Goal: Task Accomplishment & Management: Manage account settings

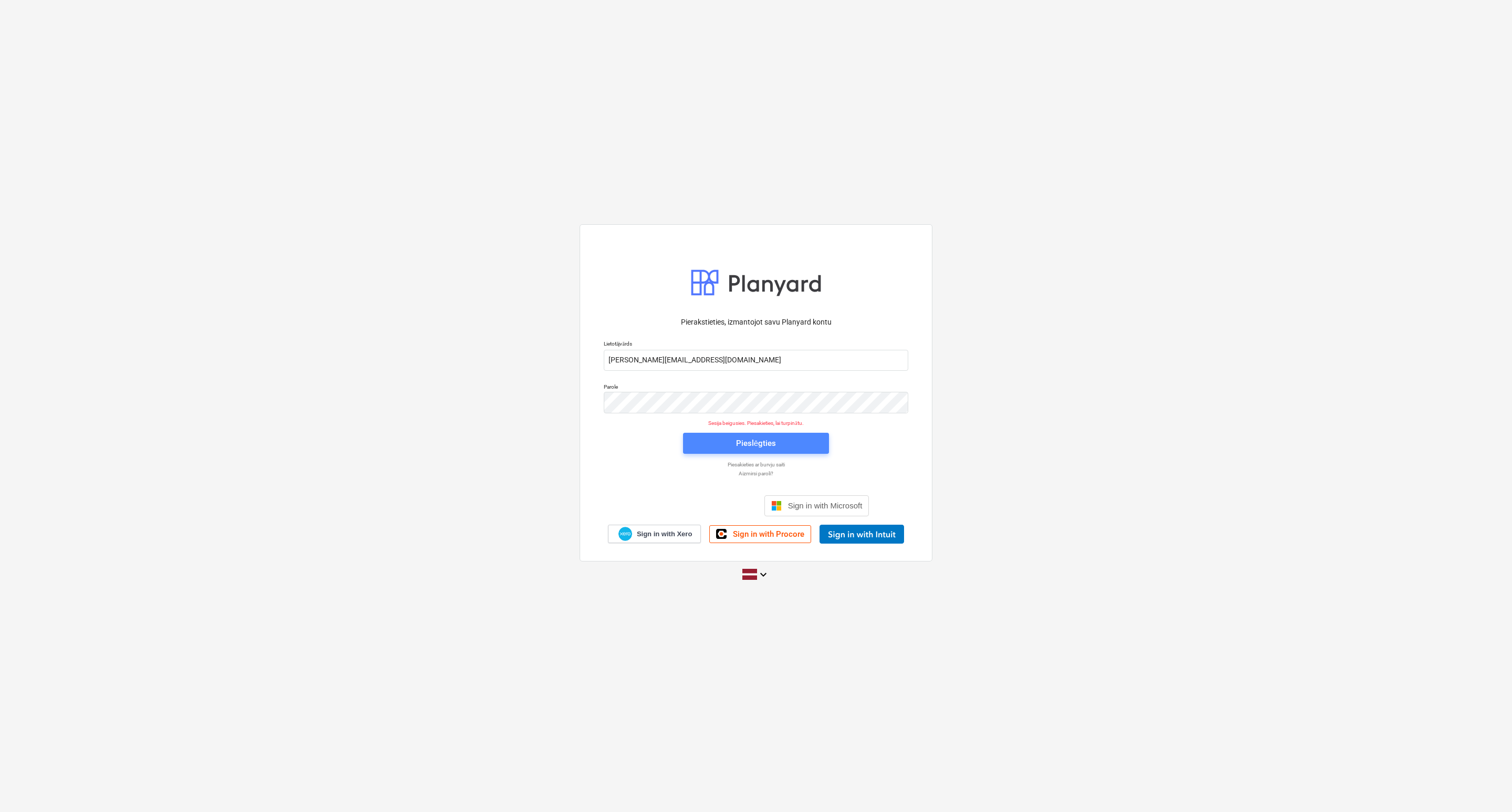
click at [725, 448] on span "Pieslēgties" at bounding box center [756, 443] width 120 height 13
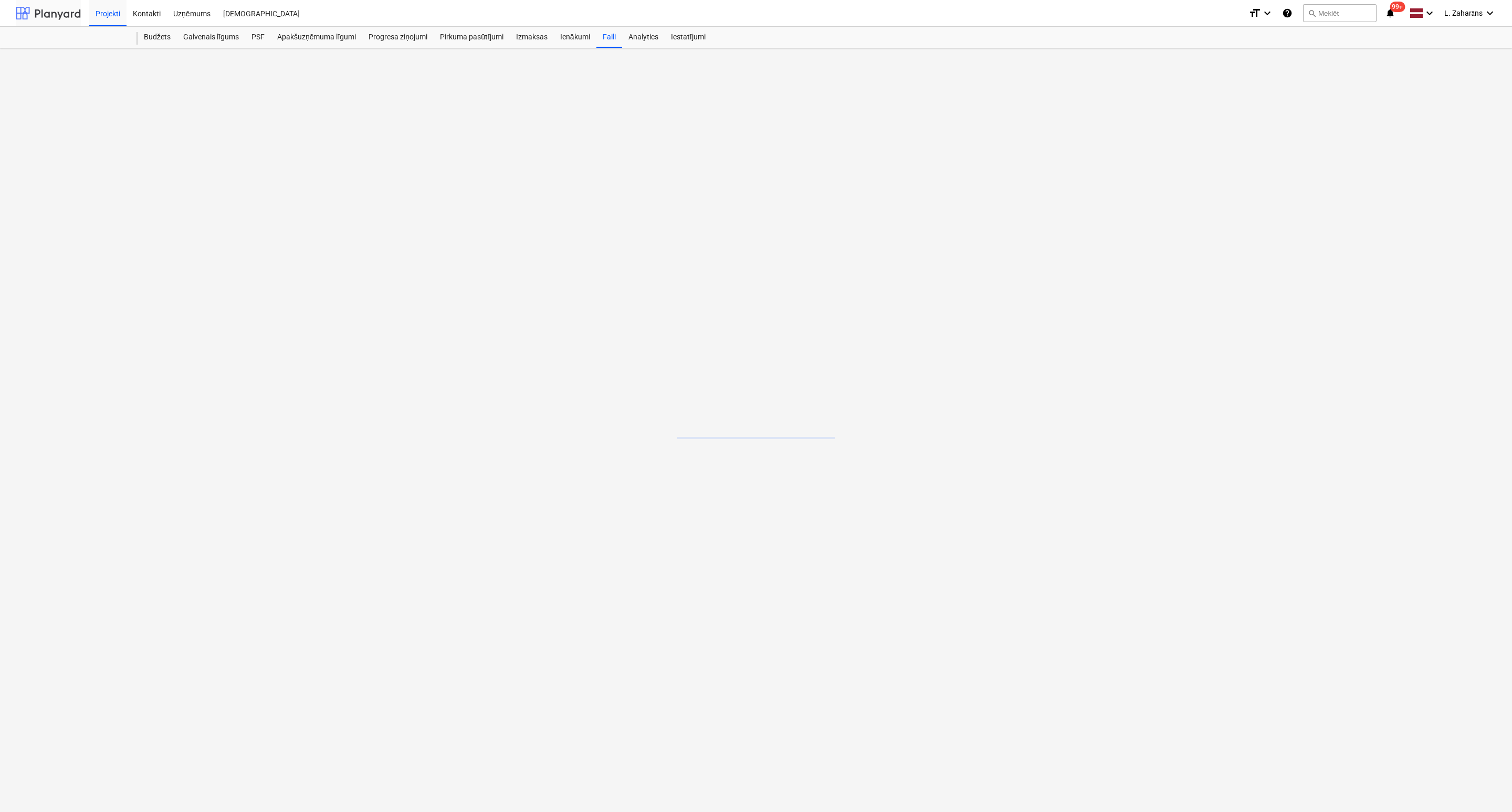
click at [65, 5] on div at bounding box center [48, 13] width 65 height 27
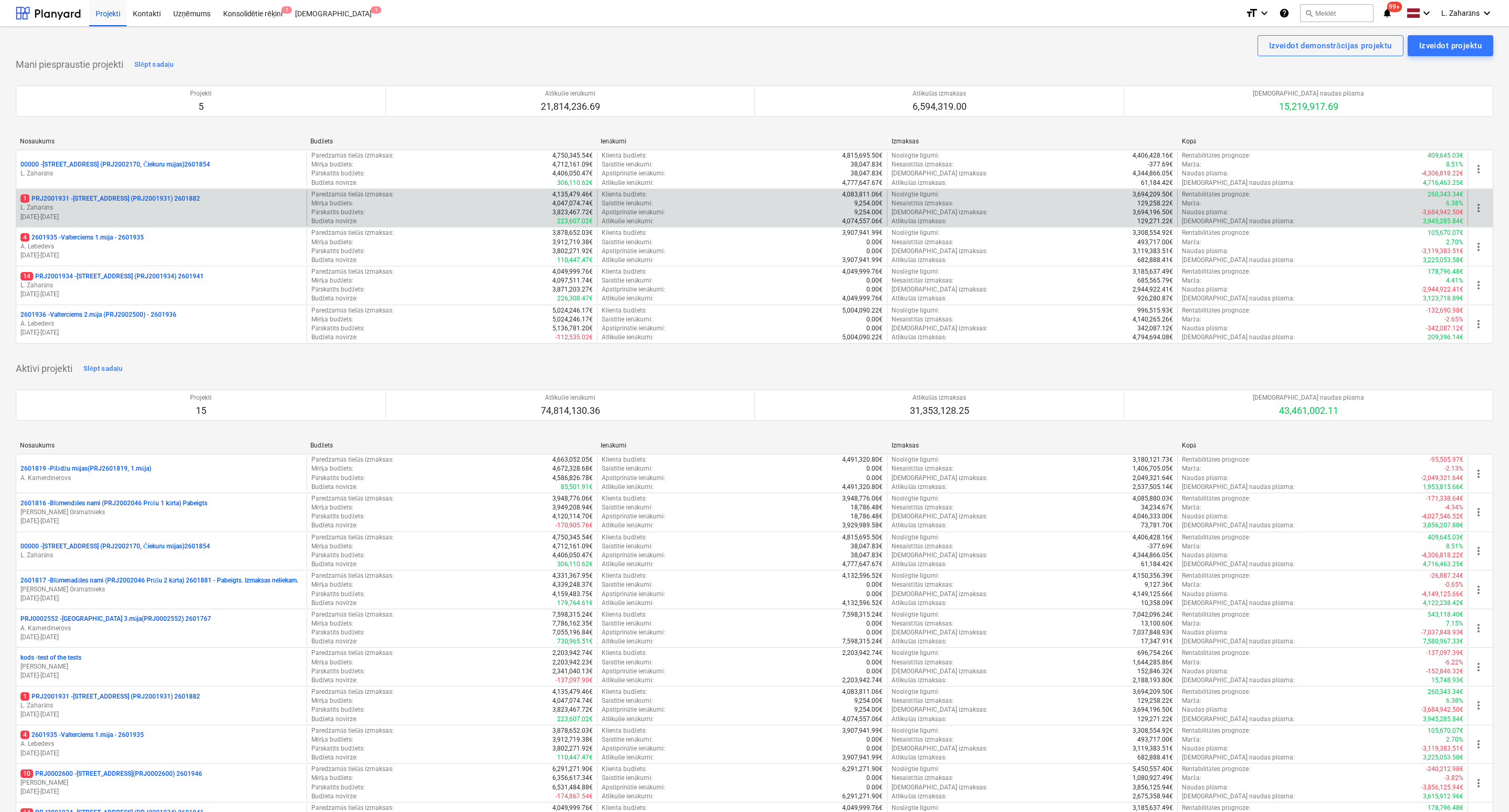
click at [82, 199] on p "1 PRJ2001931 - Mazā Robežu iela 2 (PRJ2001931) 2601882" at bounding box center [110, 198] width 180 height 9
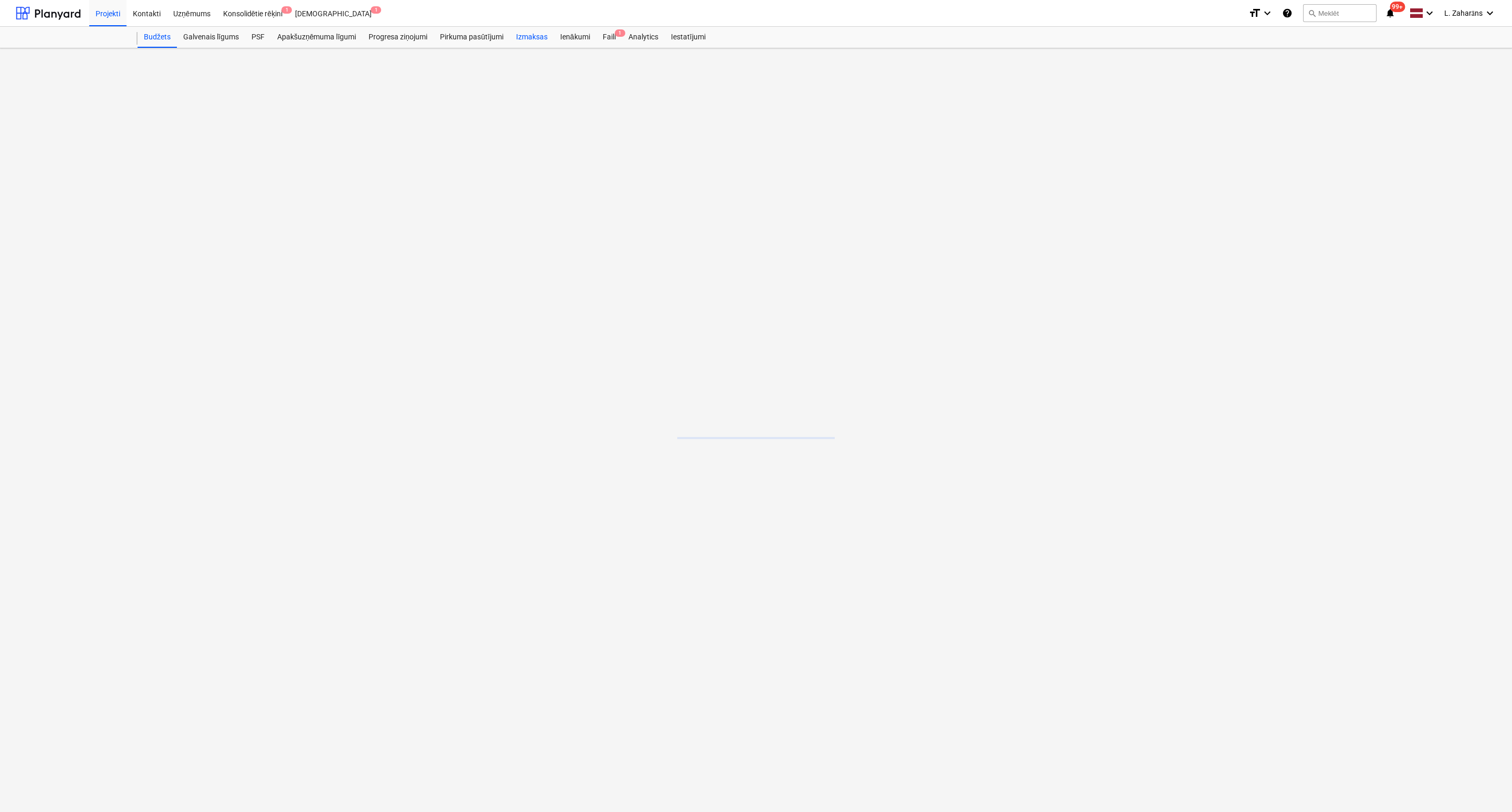
click at [533, 32] on div "Izmaksas" at bounding box center [532, 37] width 44 height 21
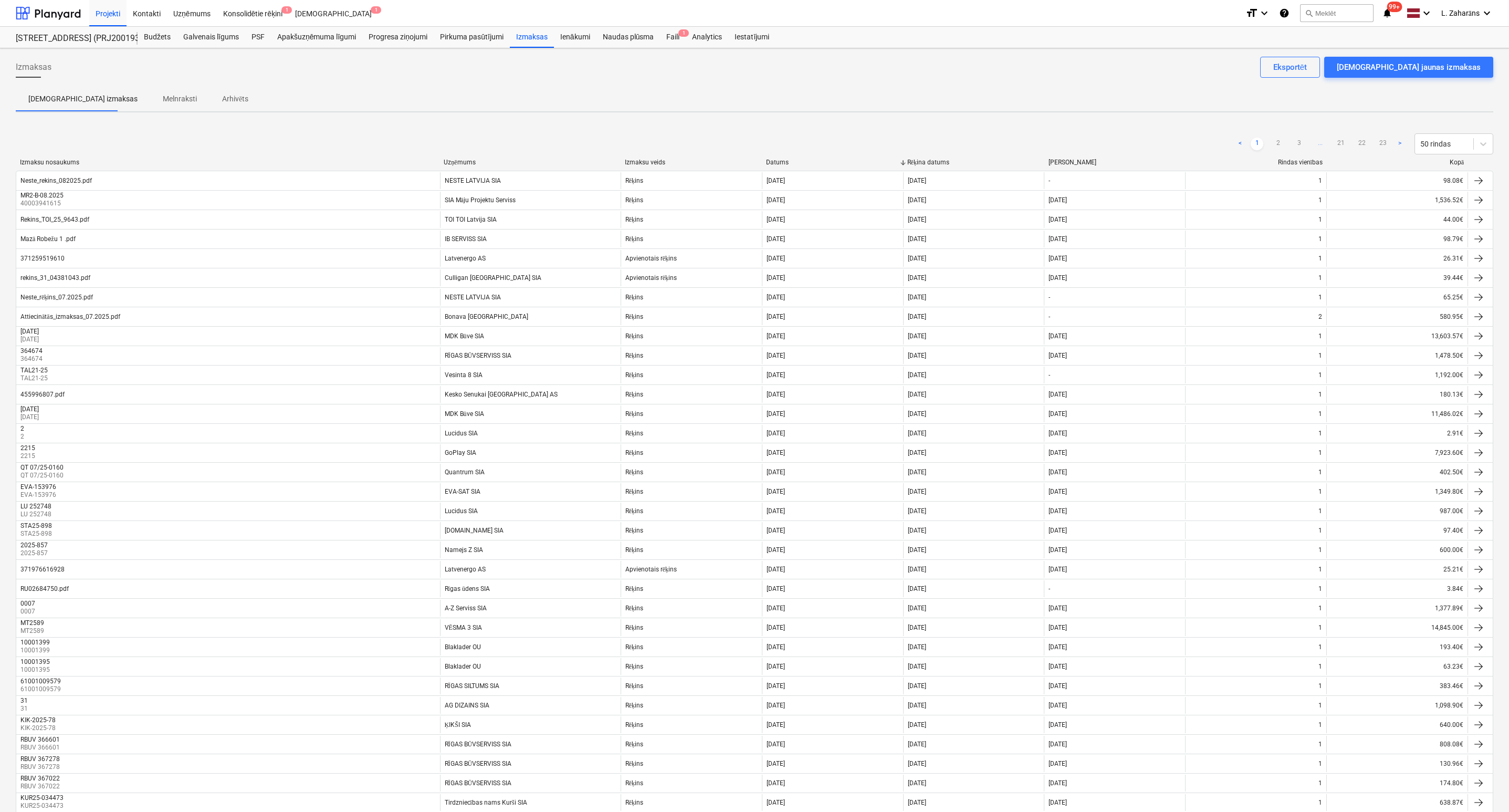
click at [159, 29] on div "Budžets" at bounding box center [157, 37] width 39 height 21
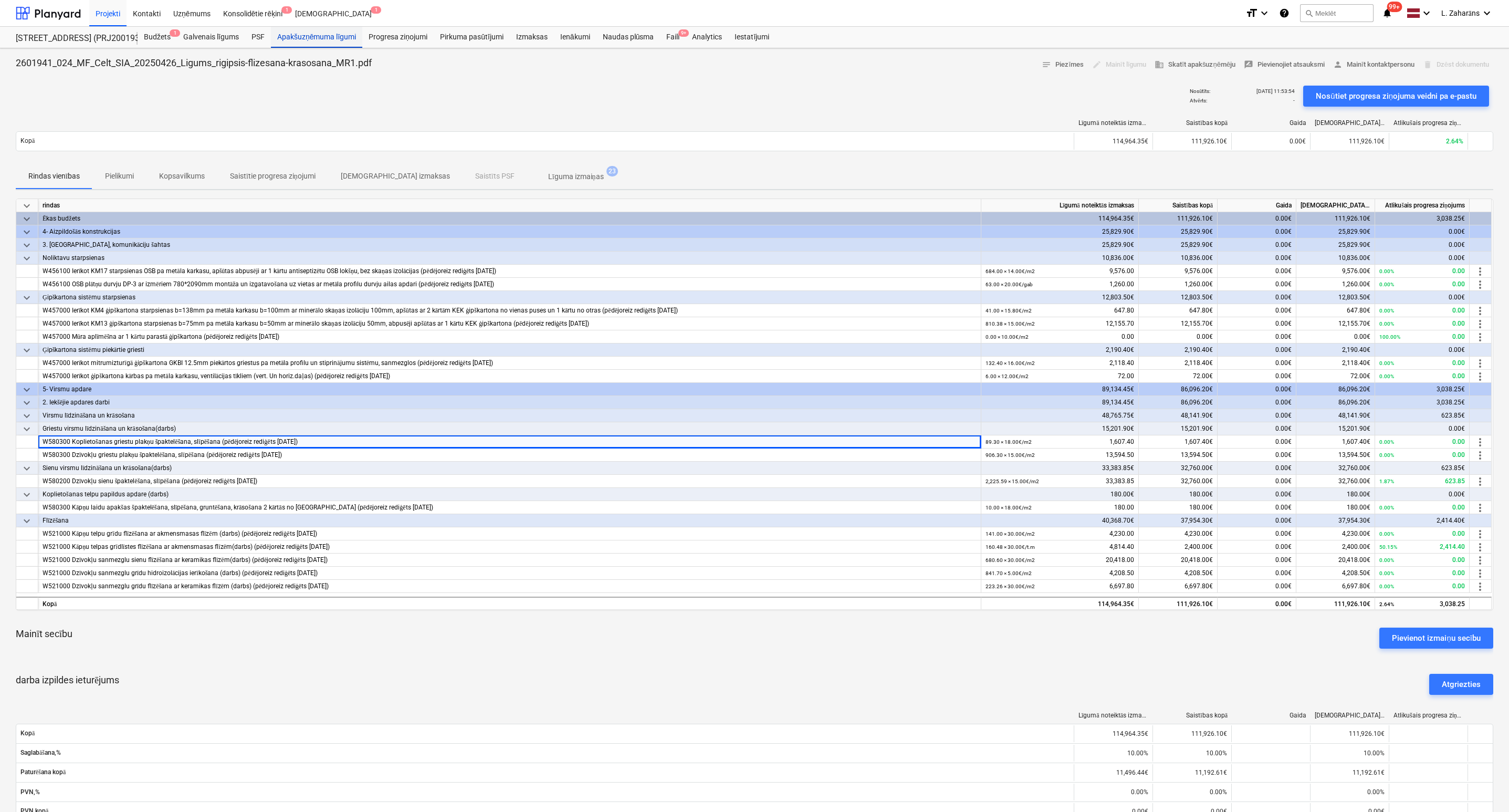
click at [330, 37] on div "Apakšuzņēmuma līgumi" at bounding box center [316, 37] width 92 height 21
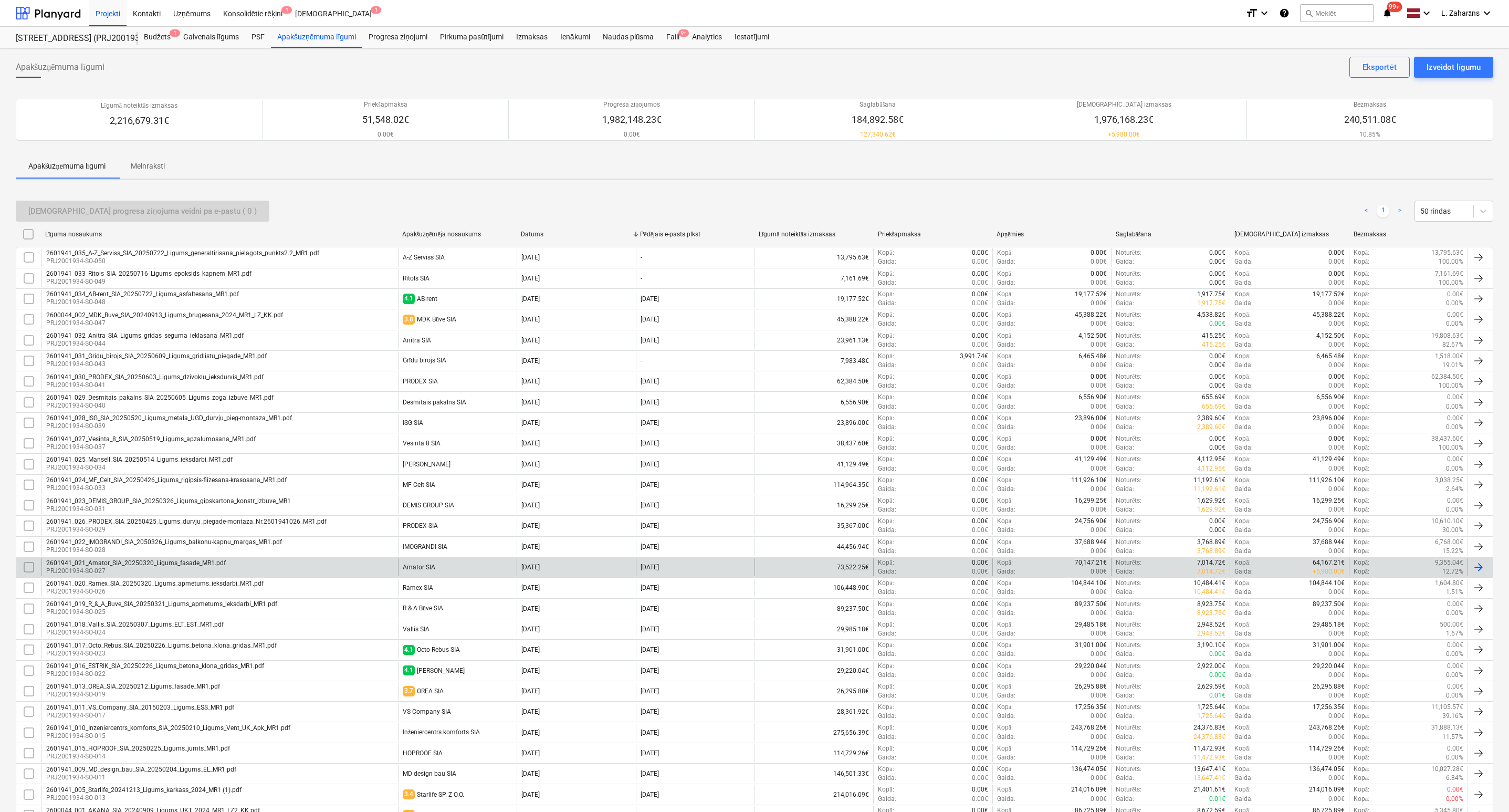
click at [191, 566] on div "2601941_021_Amator_SIA_20250320_Ligums_fasade_MR1.pdf" at bounding box center [136, 562] width 180 height 7
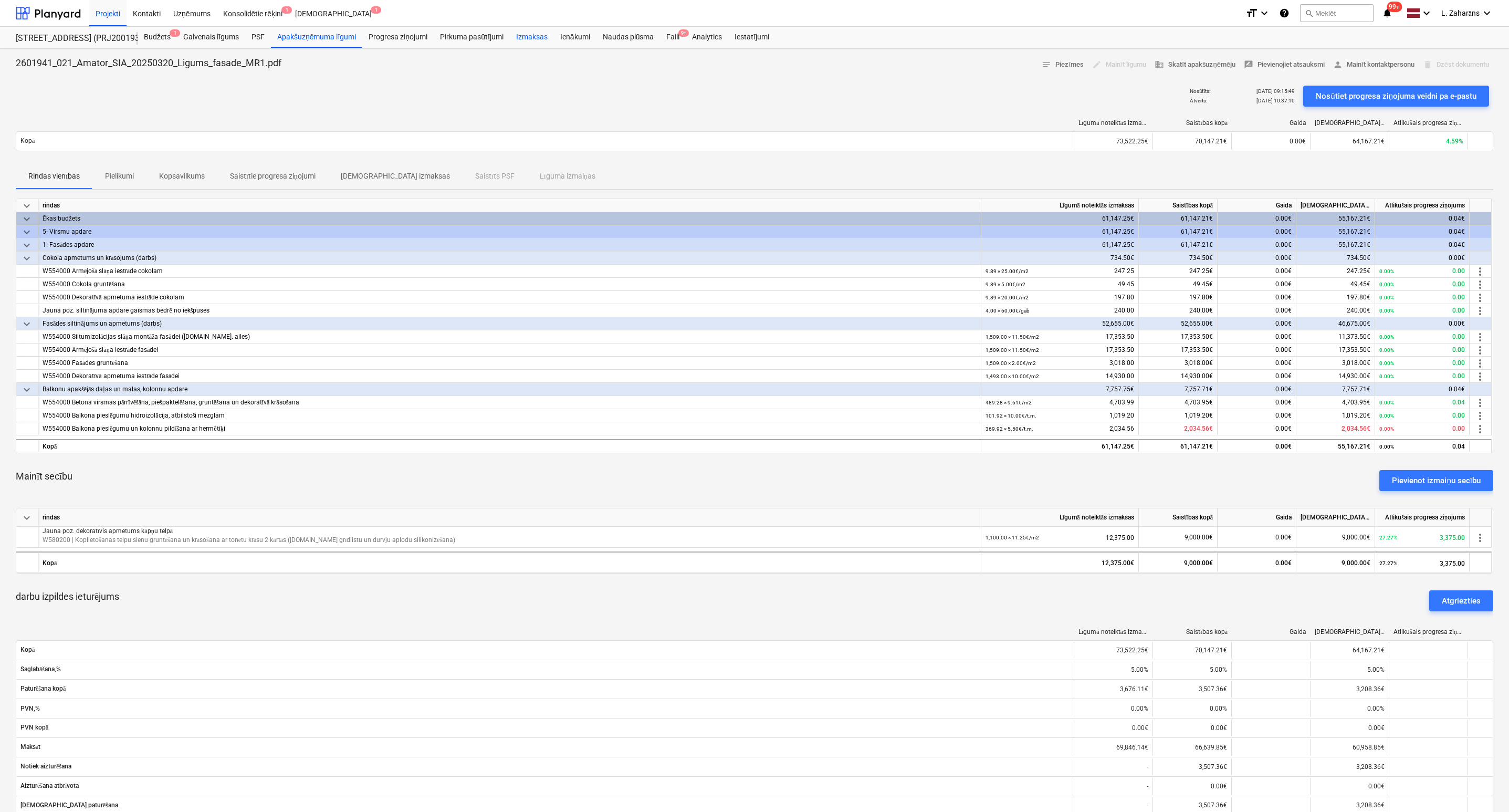
click at [530, 40] on div "Izmaksas" at bounding box center [532, 37] width 44 height 21
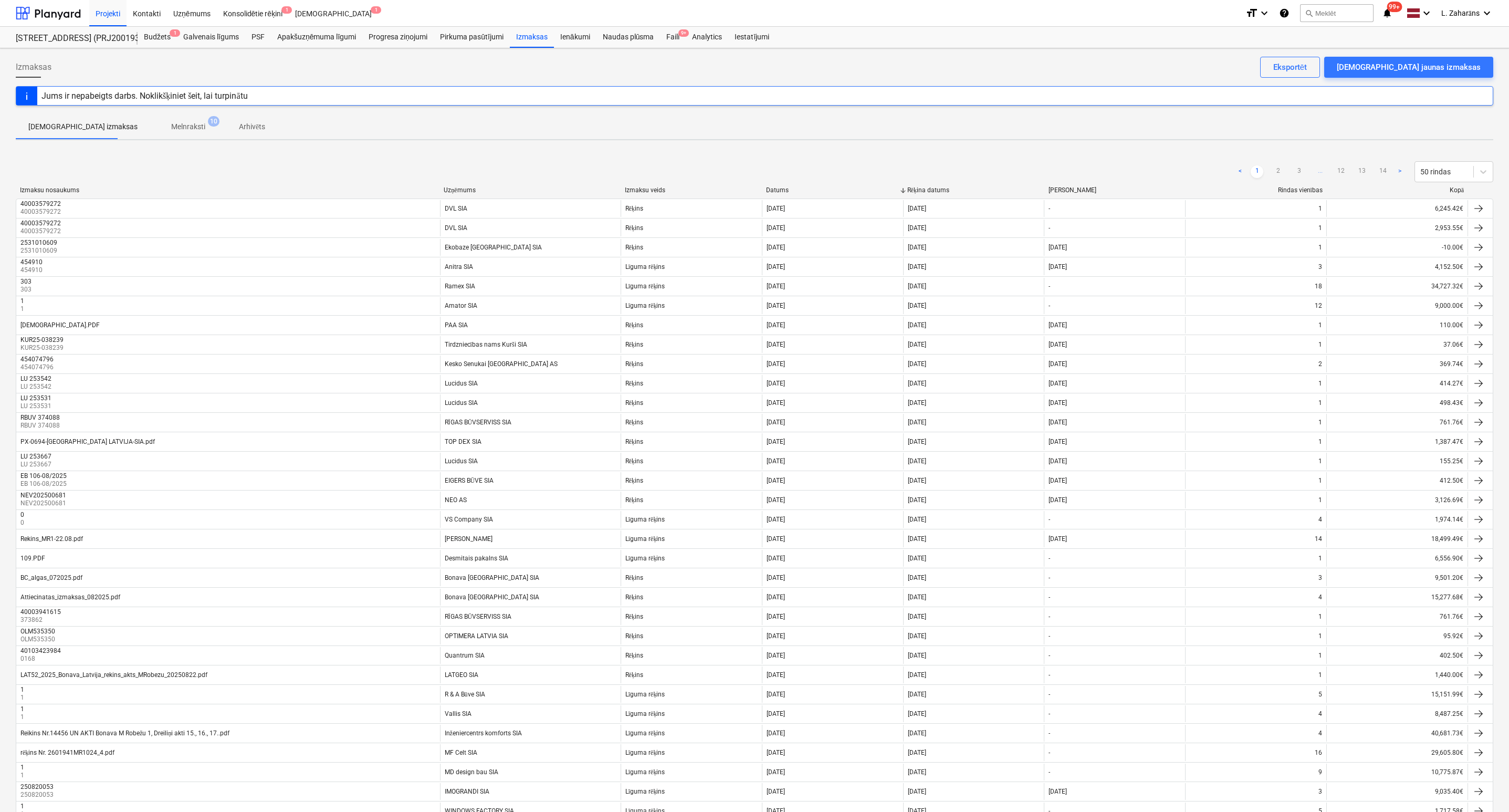
click at [460, 189] on div "Uzņēmums" at bounding box center [530, 190] width 172 height 8
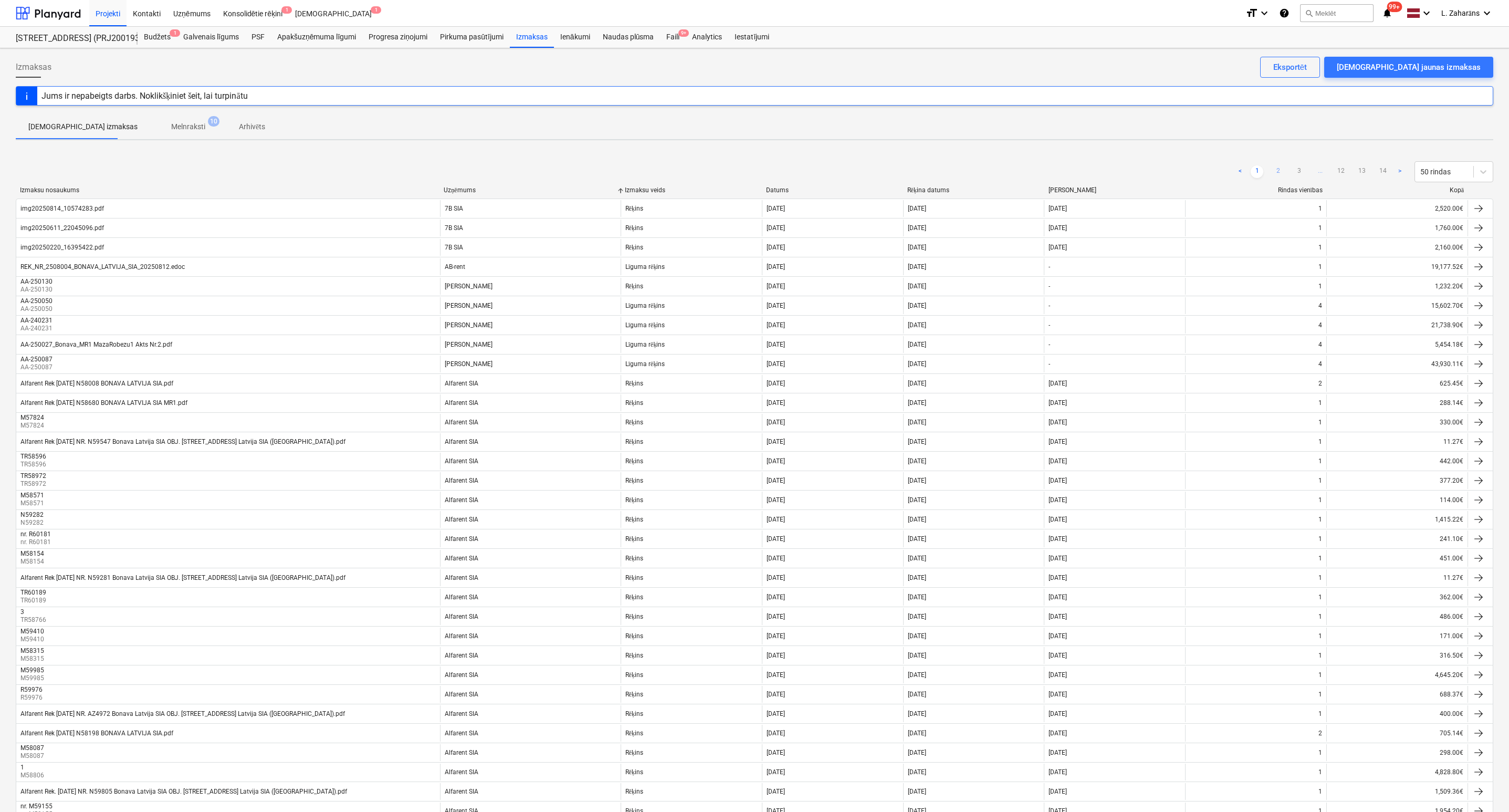
click at [1278, 173] on link "2" at bounding box center [1278, 171] width 13 height 13
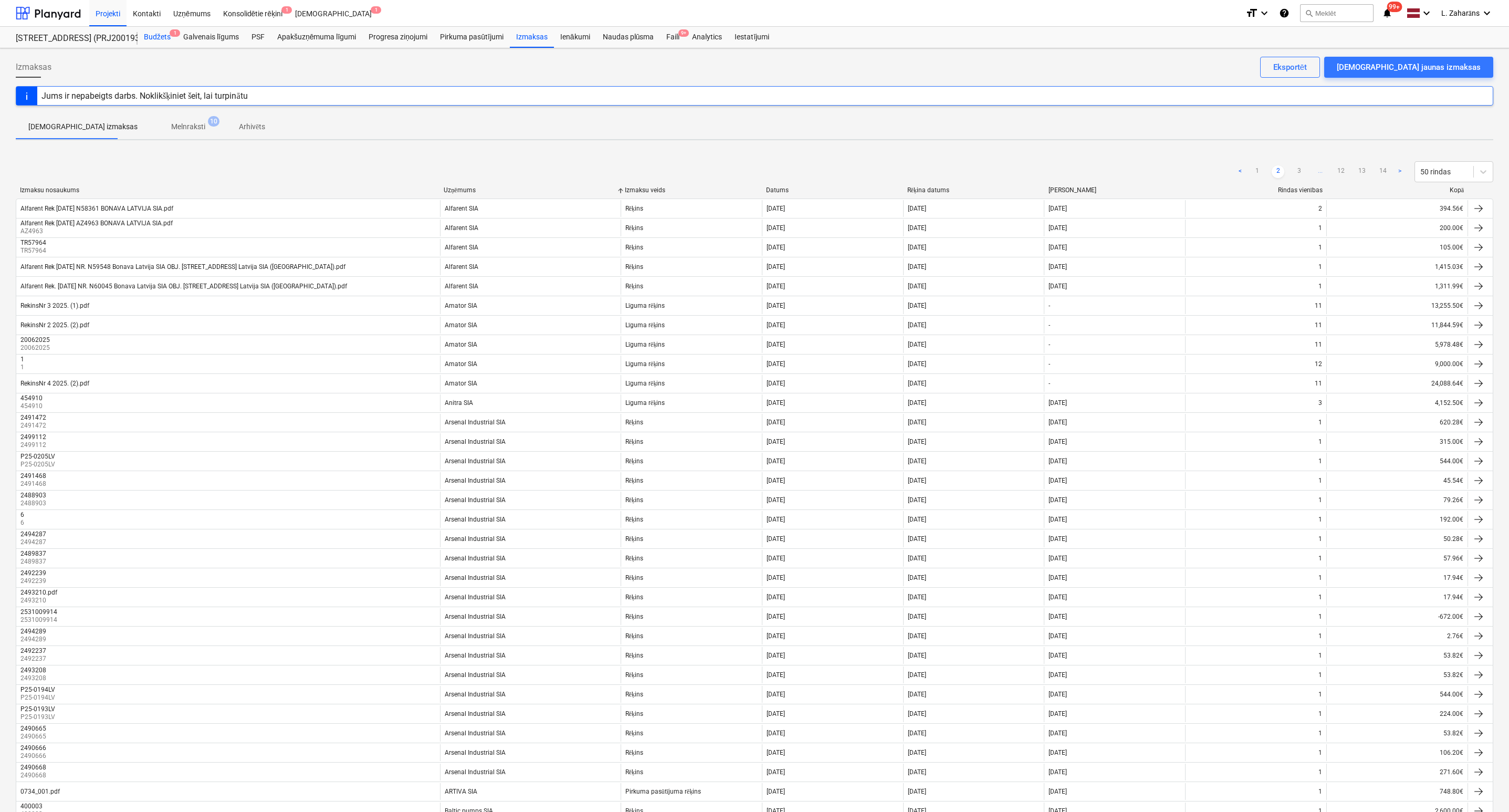
click at [144, 36] on div "Budžets 1" at bounding box center [157, 37] width 39 height 21
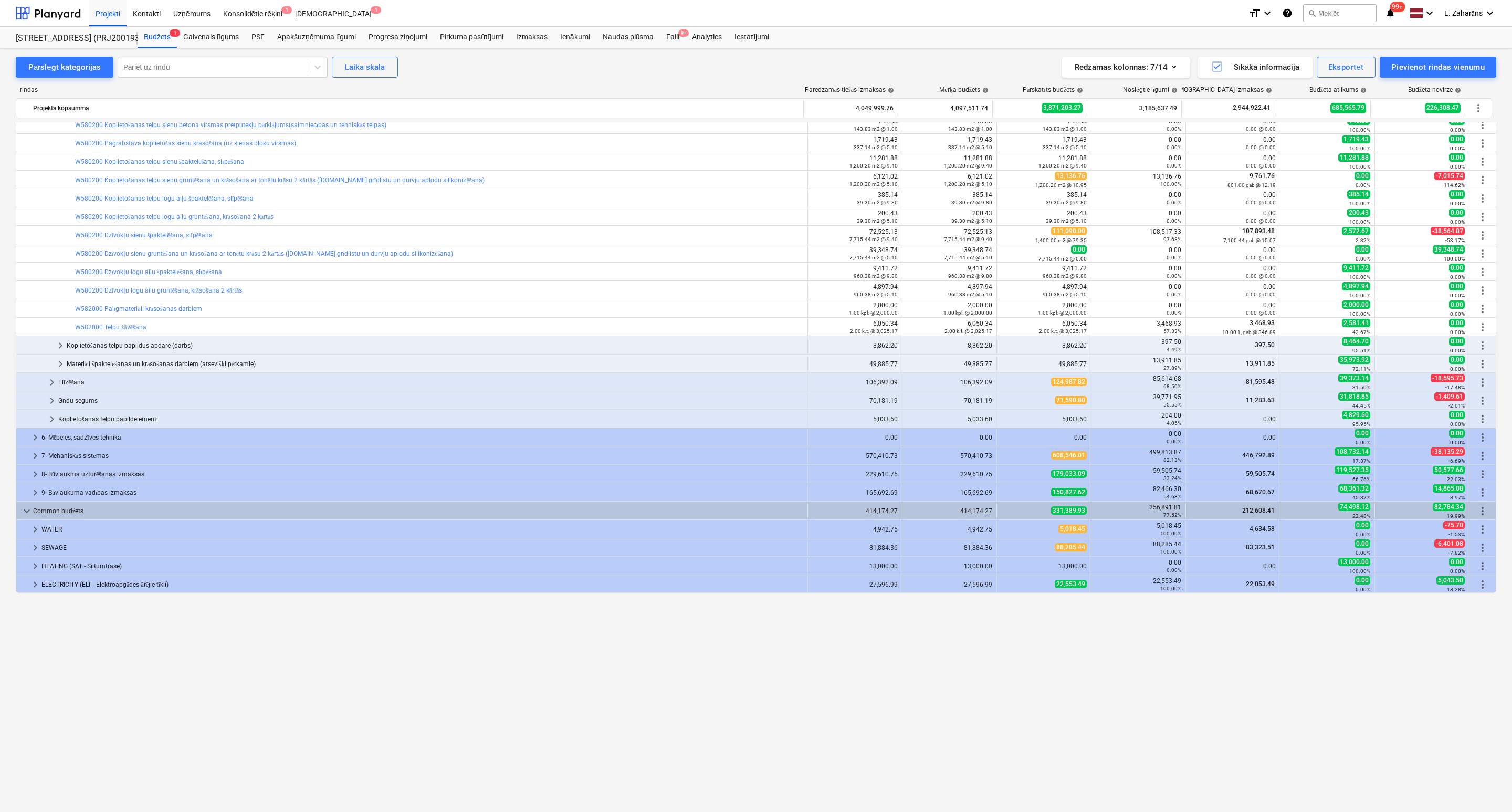
scroll to position [1131, 0]
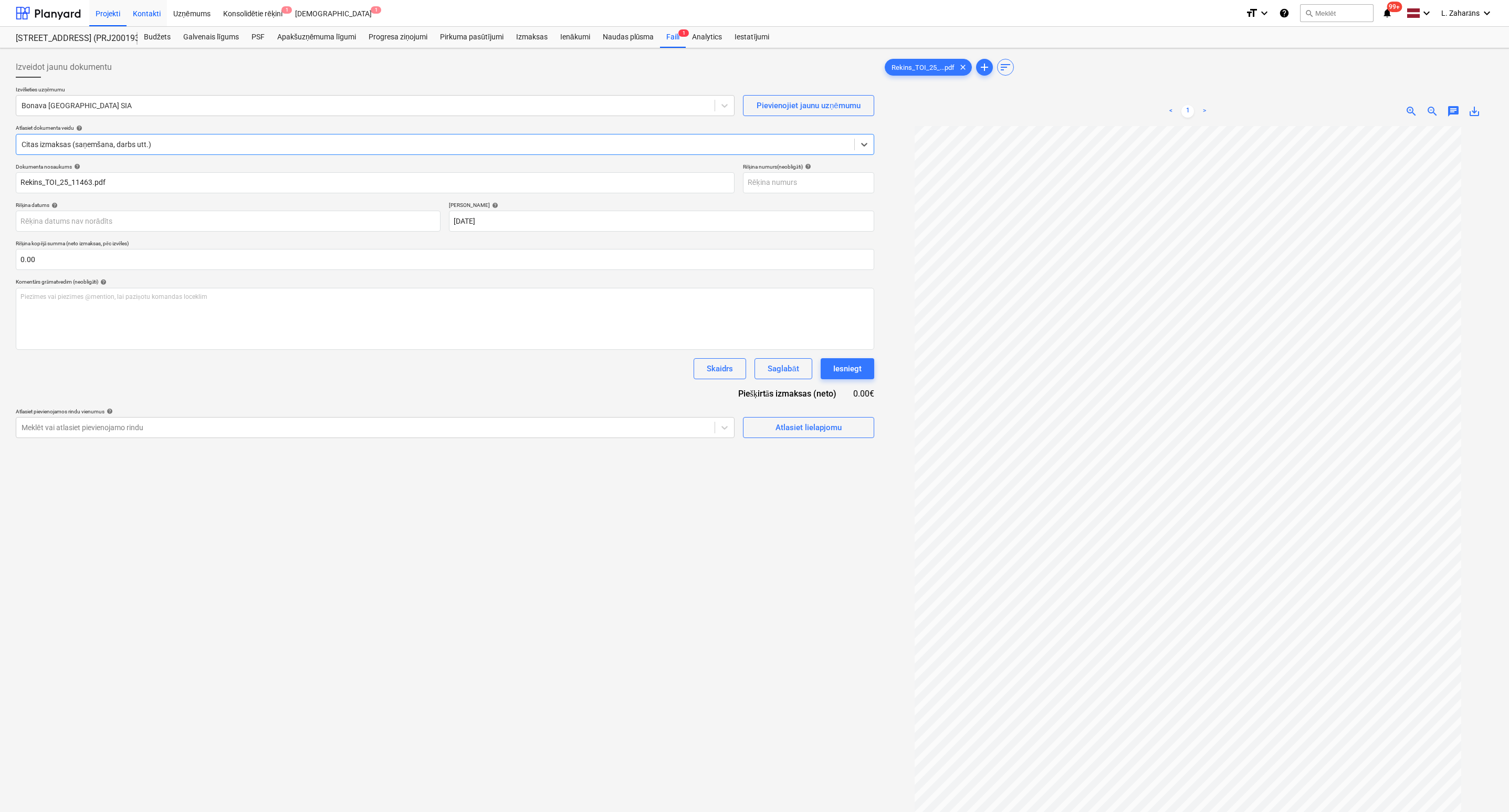
drag, startPoint x: 153, startPoint y: 9, endPoint x: 153, endPoint y: 23, distance: 14.0
click at [152, 9] on div "Kontakti" at bounding box center [147, 13] width 41 height 27
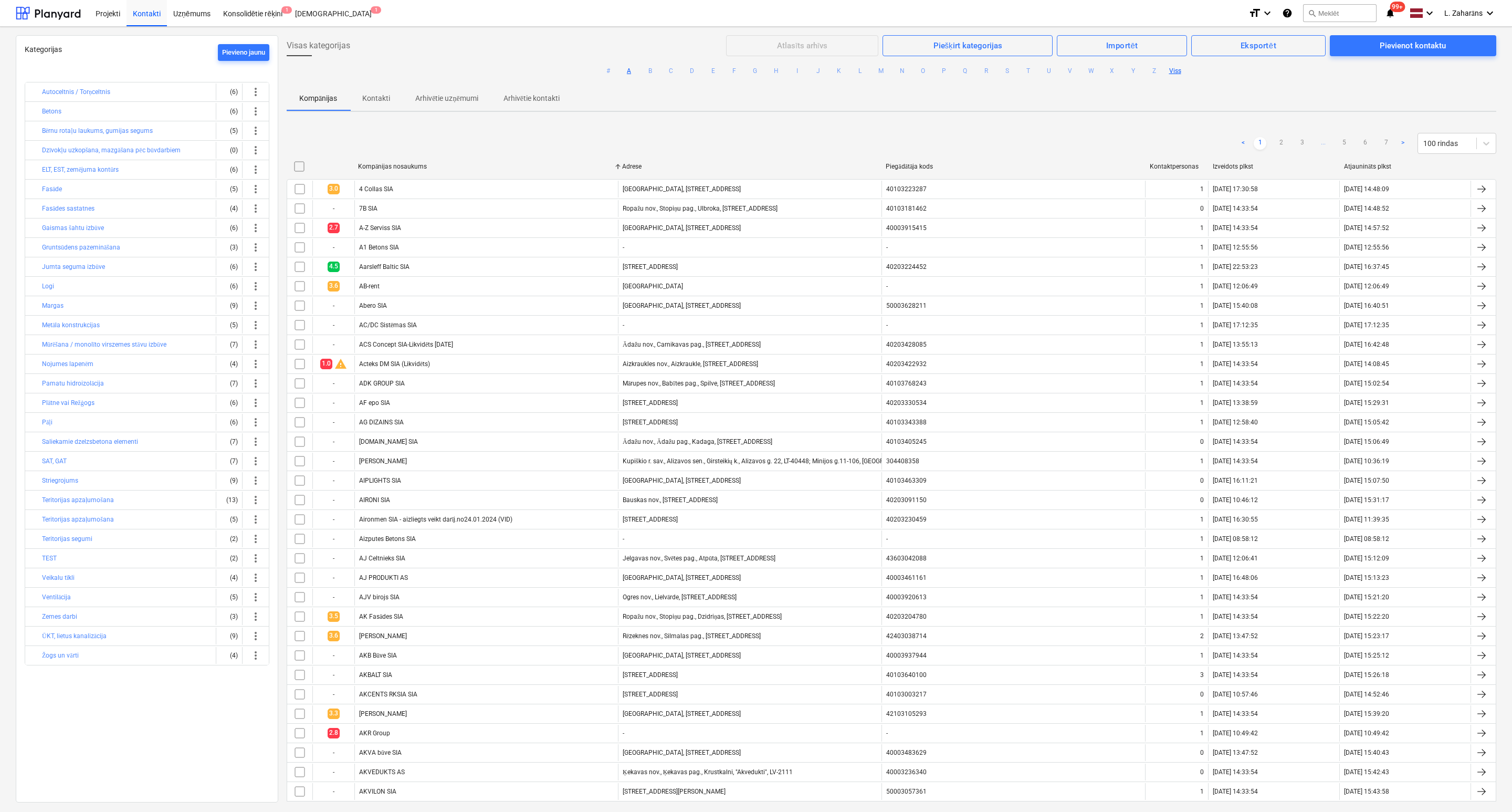
click at [627, 70] on button "A" at bounding box center [629, 71] width 13 height 13
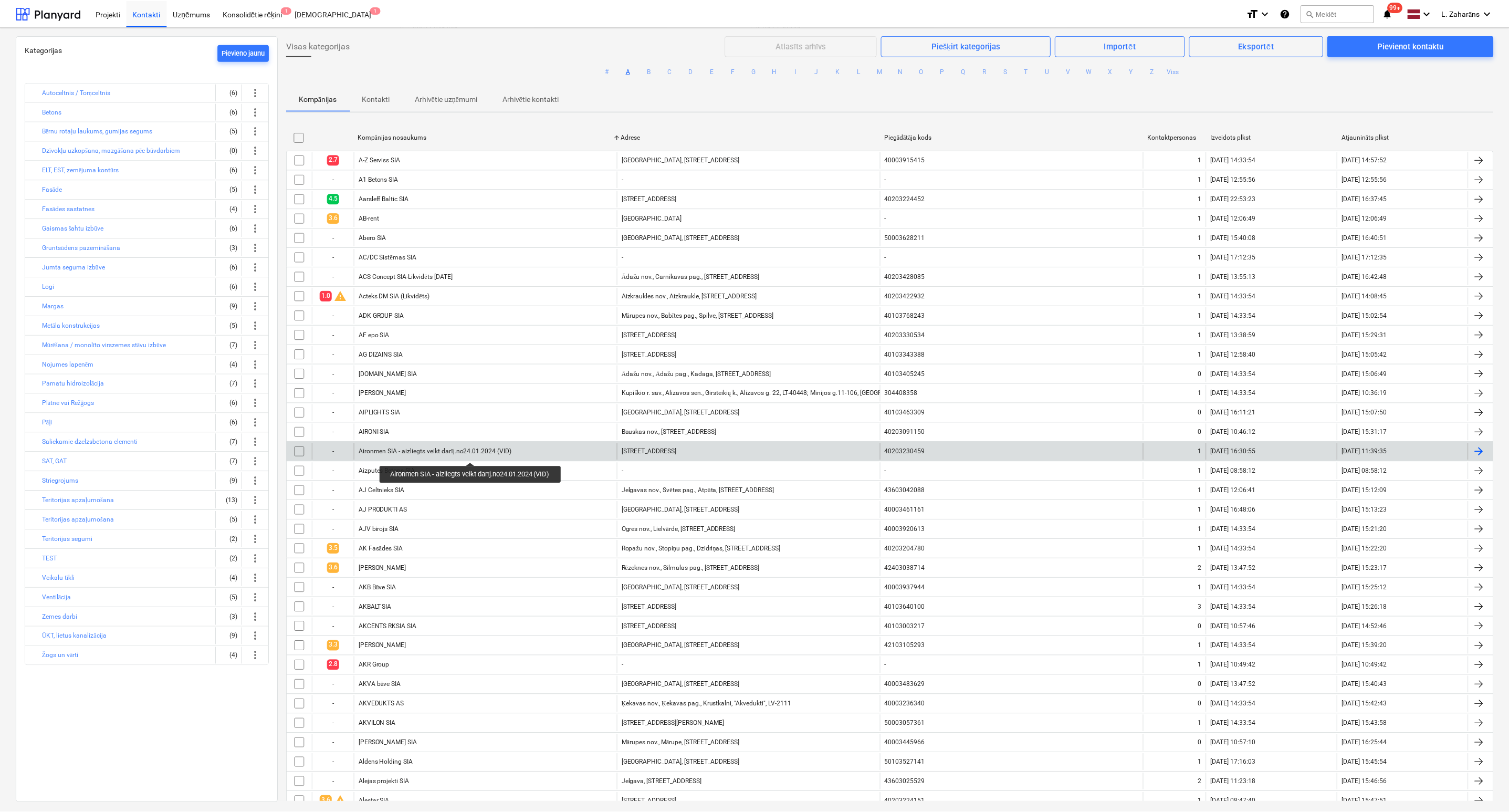
scroll to position [727, 0]
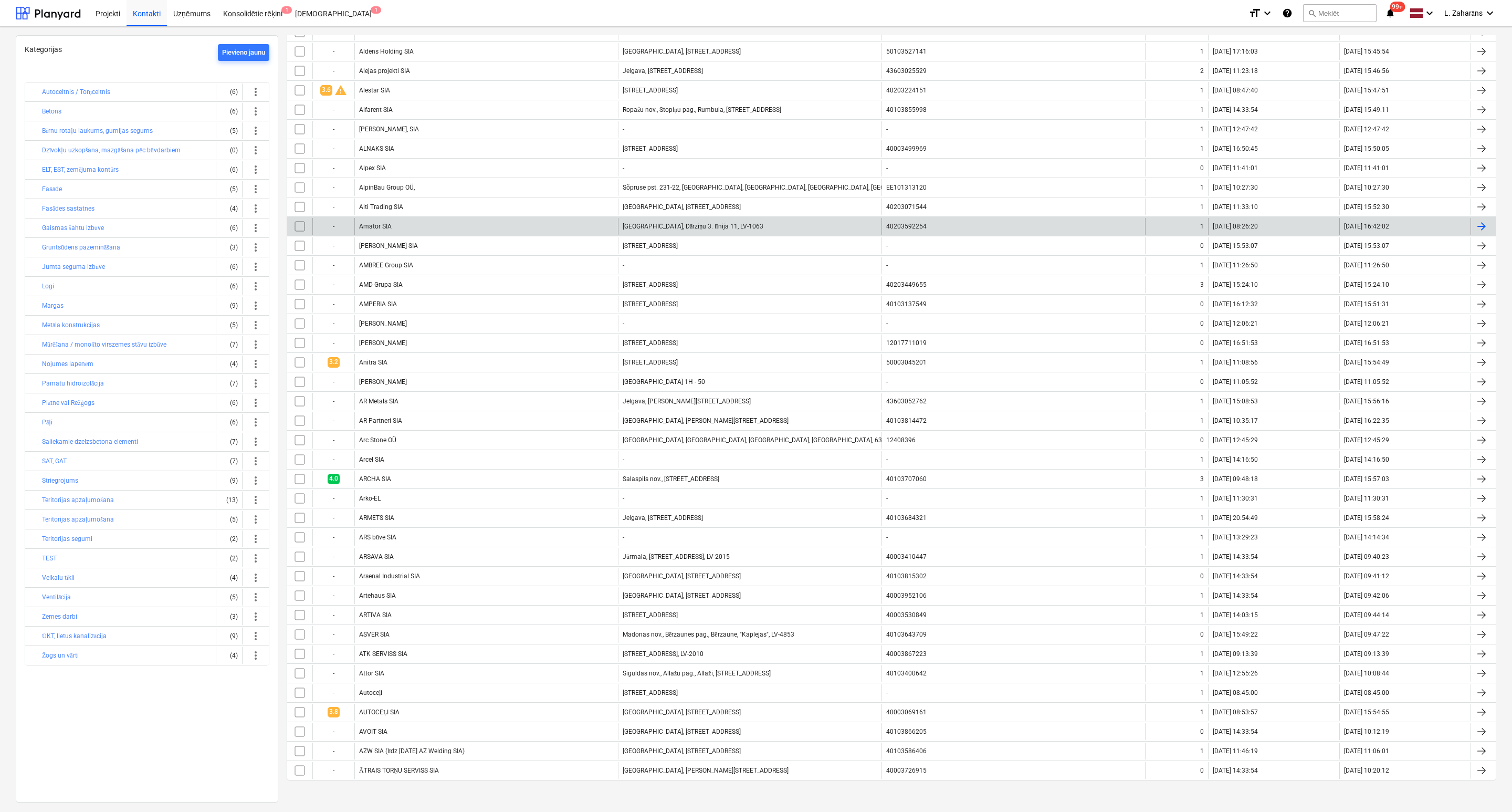
click at [435, 218] on div "Amator SIA" at bounding box center [486, 226] width 264 height 16
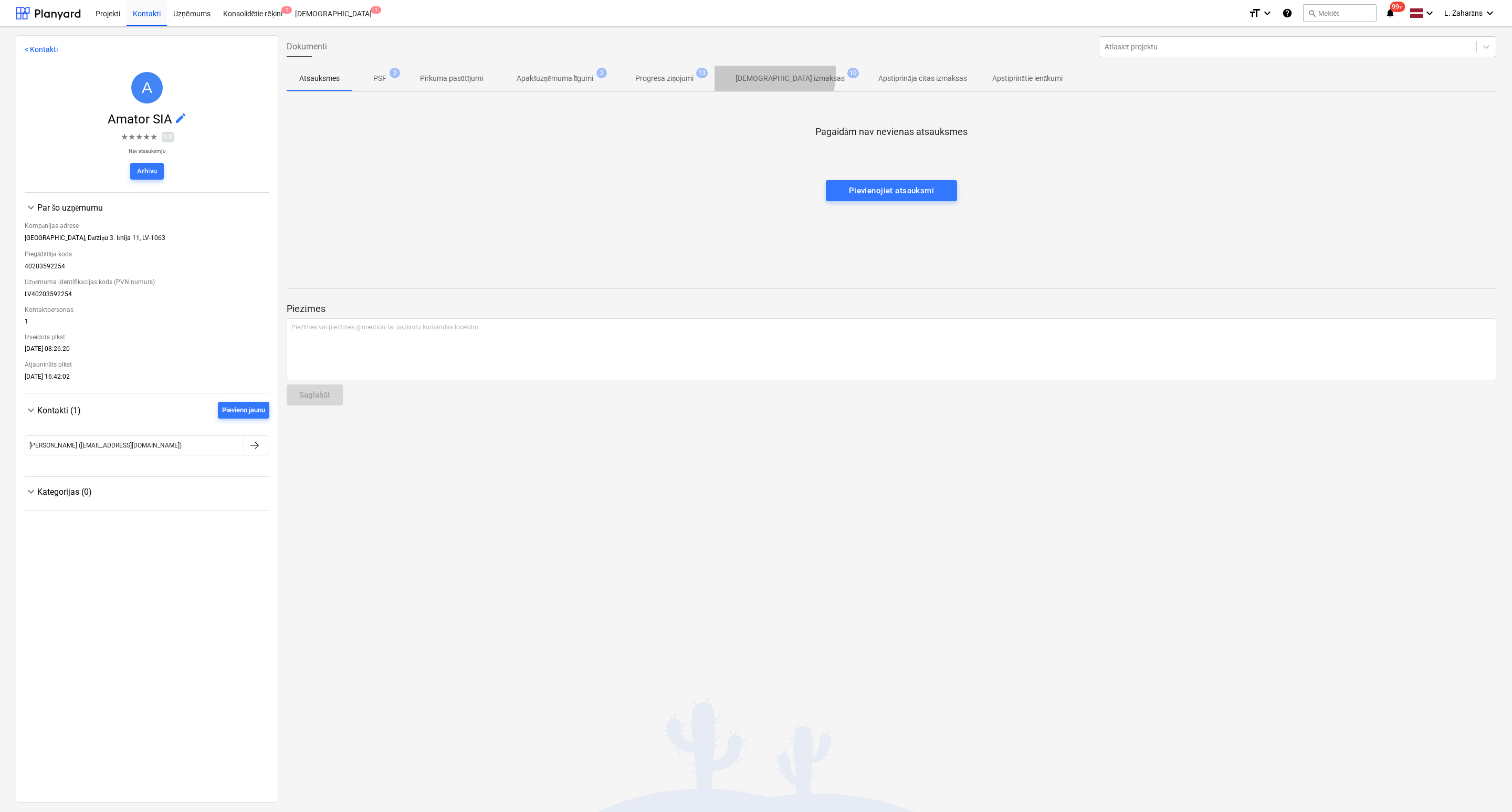
click at [745, 73] on p "[DEMOGRAPHIC_DATA] izmaksas" at bounding box center [790, 78] width 110 height 11
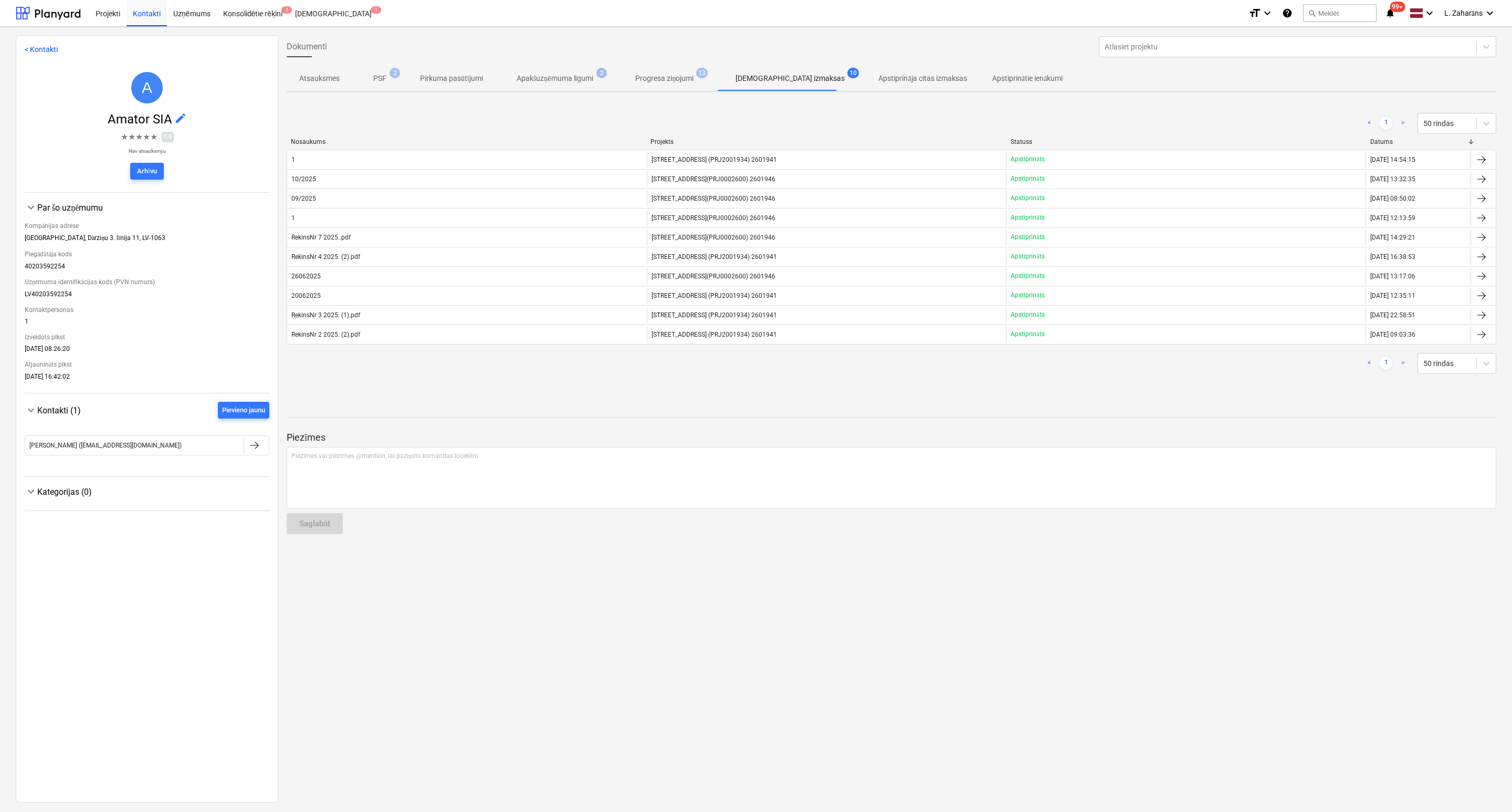
click at [1216, 30] on div "< Kontakti A Amator SIA edit ★ ★ ★ ★ ★ 0.0 Nav atsauksmju Arhīvu keyboard_arrow…" at bounding box center [756, 419] width 1512 height 785
click at [1213, 42] on div at bounding box center [1288, 46] width 366 height 10
click at [1209, 84] on div "[STREET_ADDRESS] (PRJ2001934) 2601941" at bounding box center [1295, 88] width 397 height 16
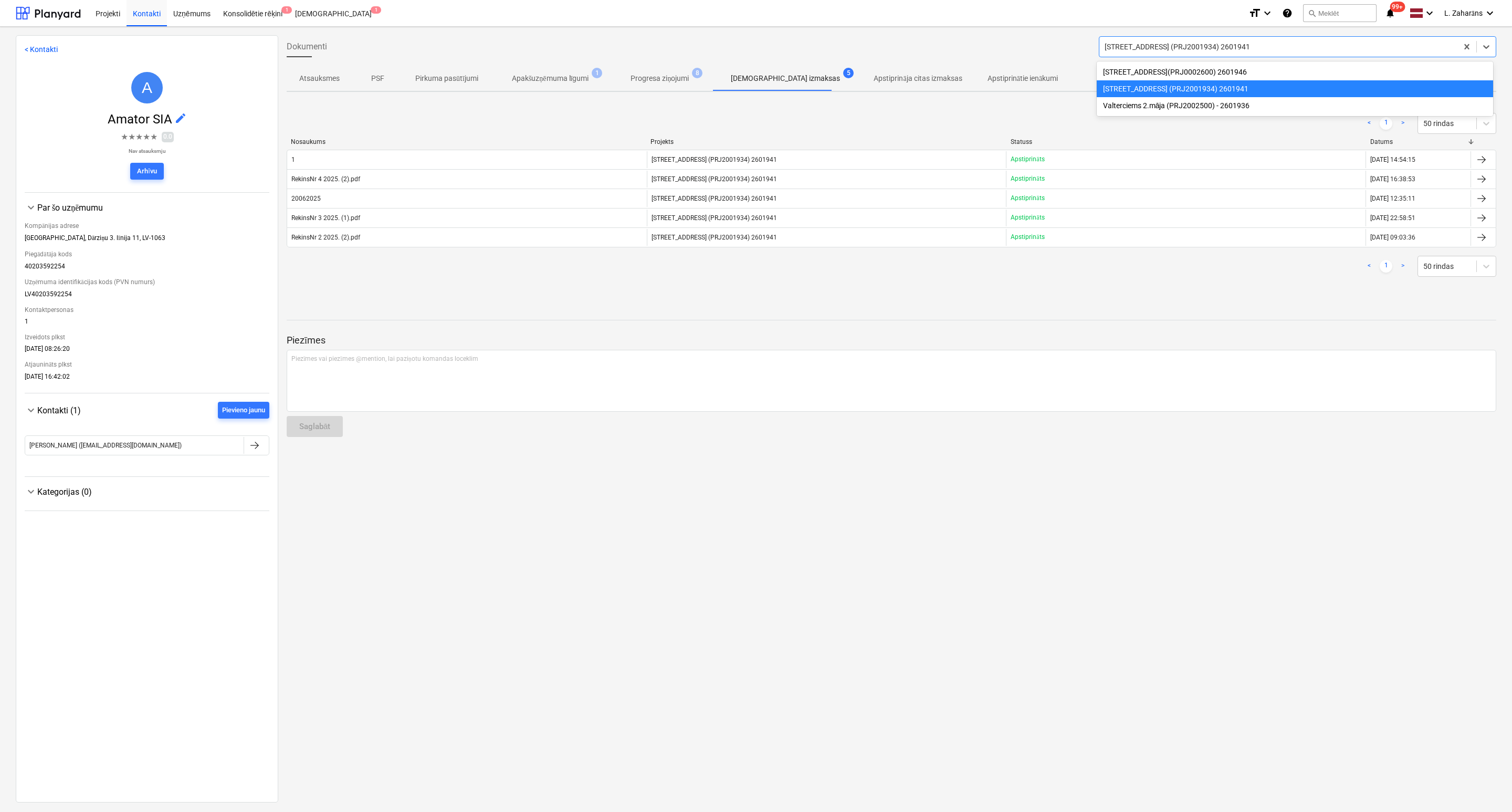
click at [1193, 44] on div at bounding box center [1278, 46] width 347 height 10
click at [1181, 110] on div "Valterciems 2.māja (PRJ2002500) - 2601936" at bounding box center [1295, 105] width 397 height 16
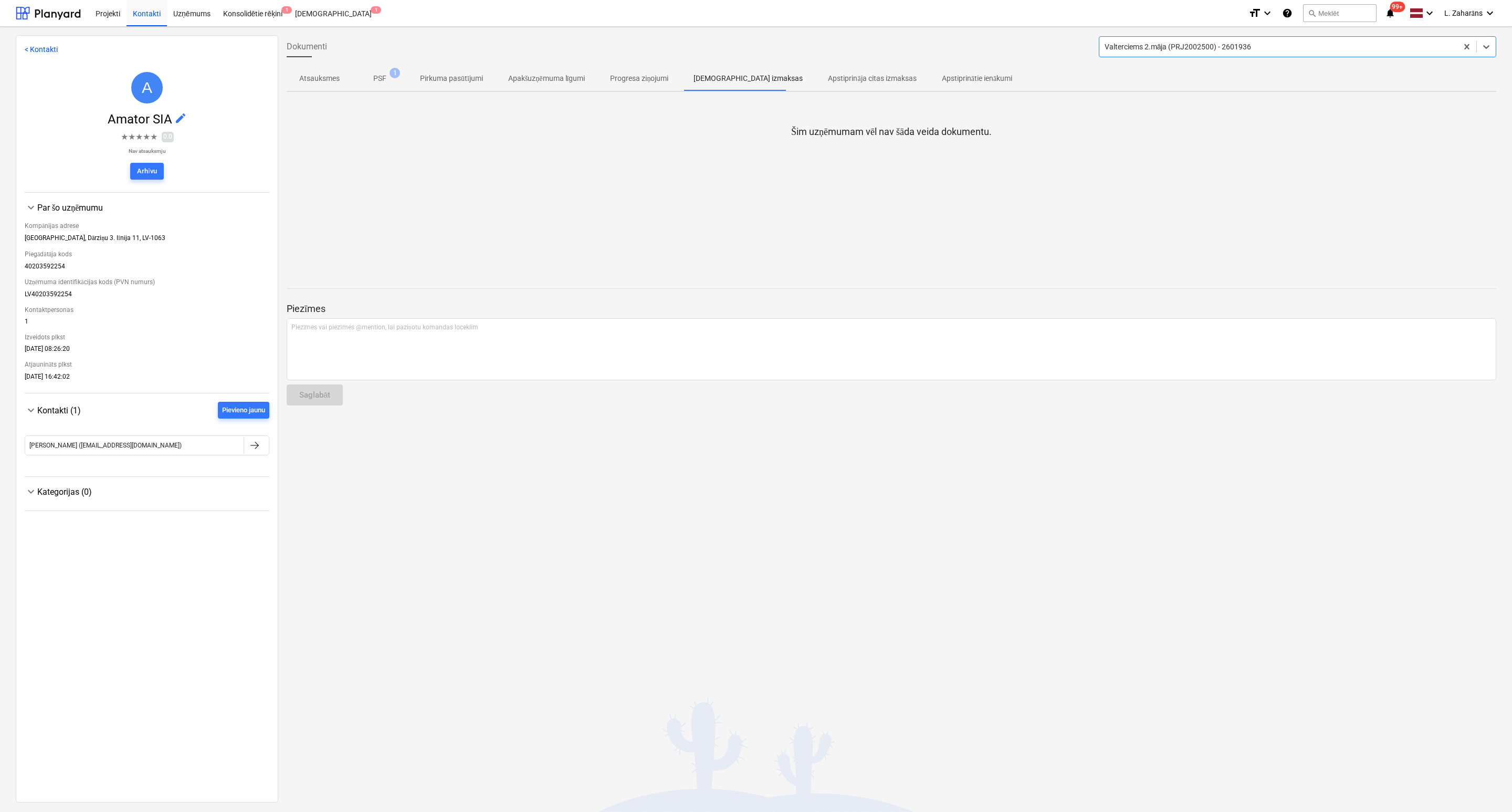
click at [1164, 49] on div at bounding box center [1278, 46] width 347 height 10
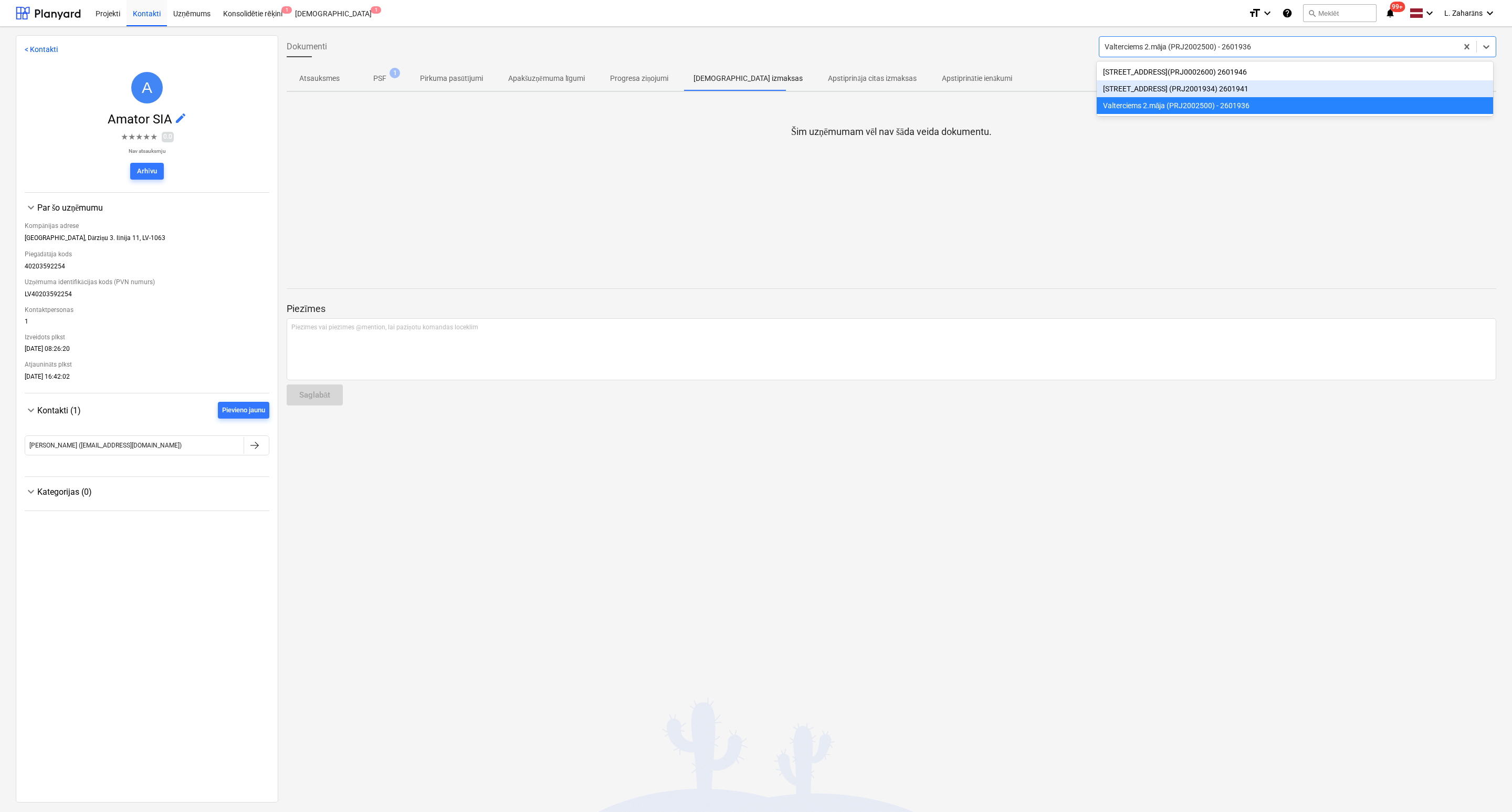
click at [1155, 93] on div "[STREET_ADDRESS] (PRJ2001934) 2601941" at bounding box center [1295, 88] width 397 height 16
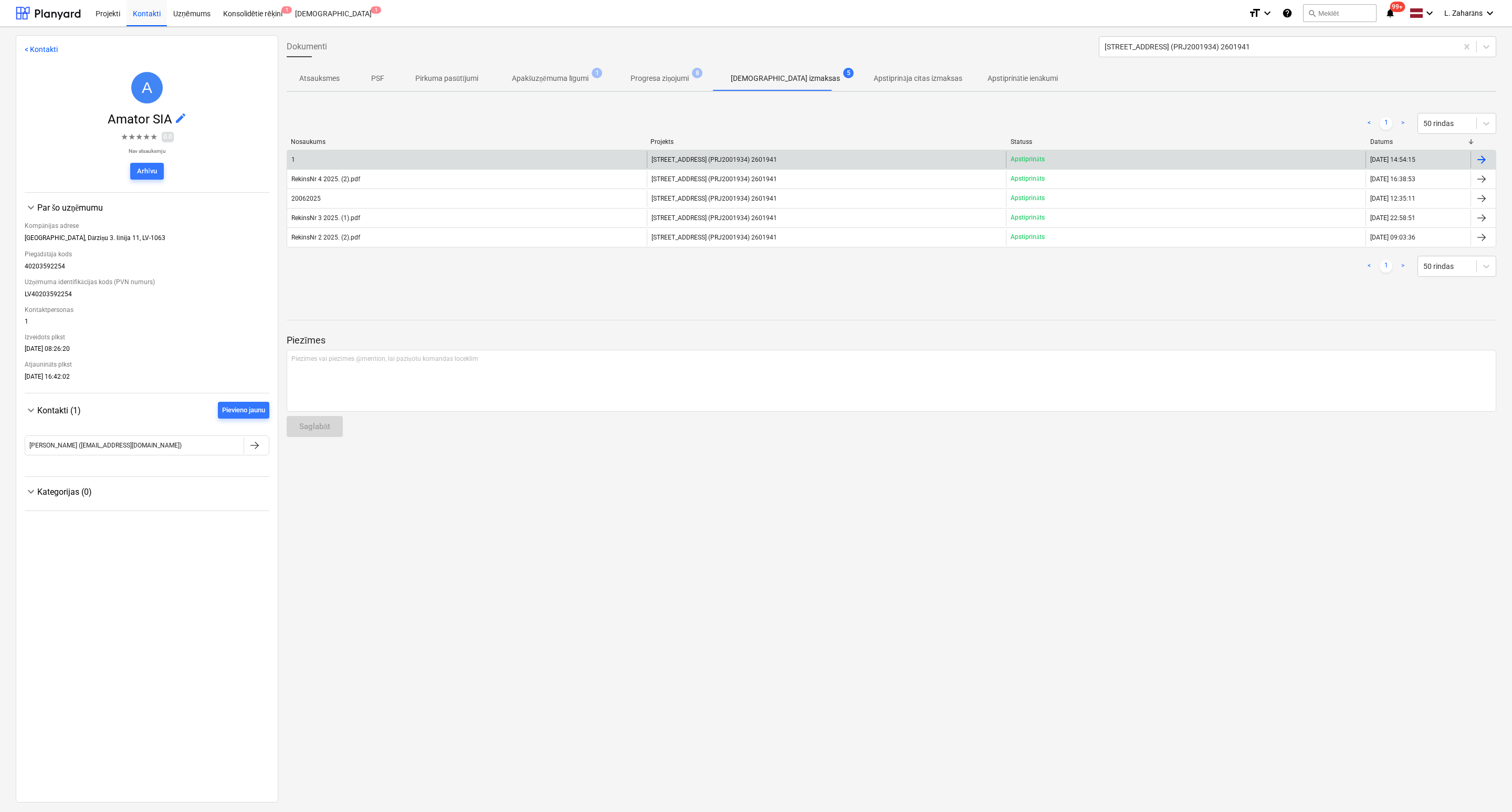
click at [1104, 158] on div "Apstiprināts" at bounding box center [1186, 159] width 360 height 16
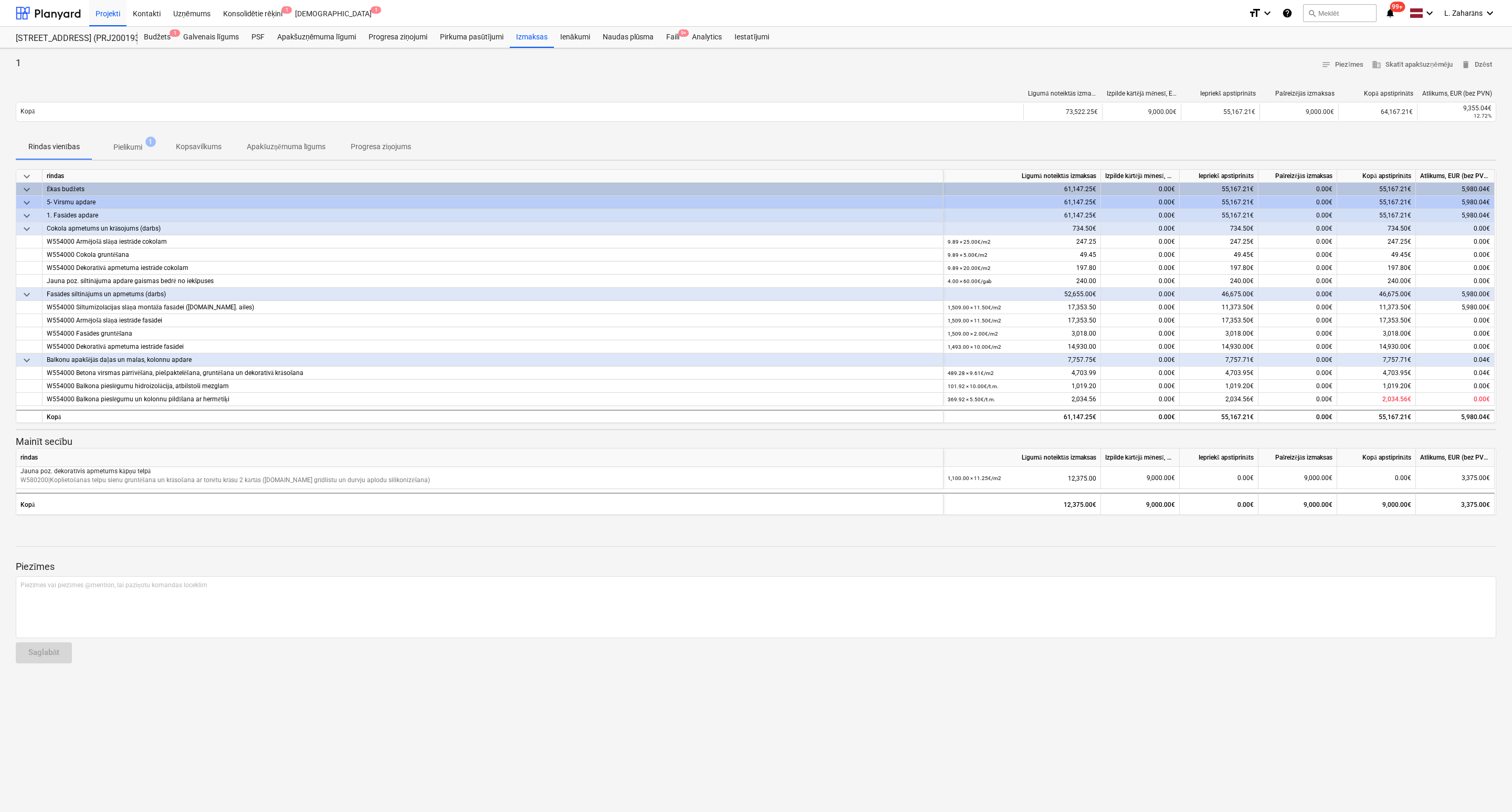
click at [121, 142] on p "Pielikumi" at bounding box center [127, 147] width 29 height 11
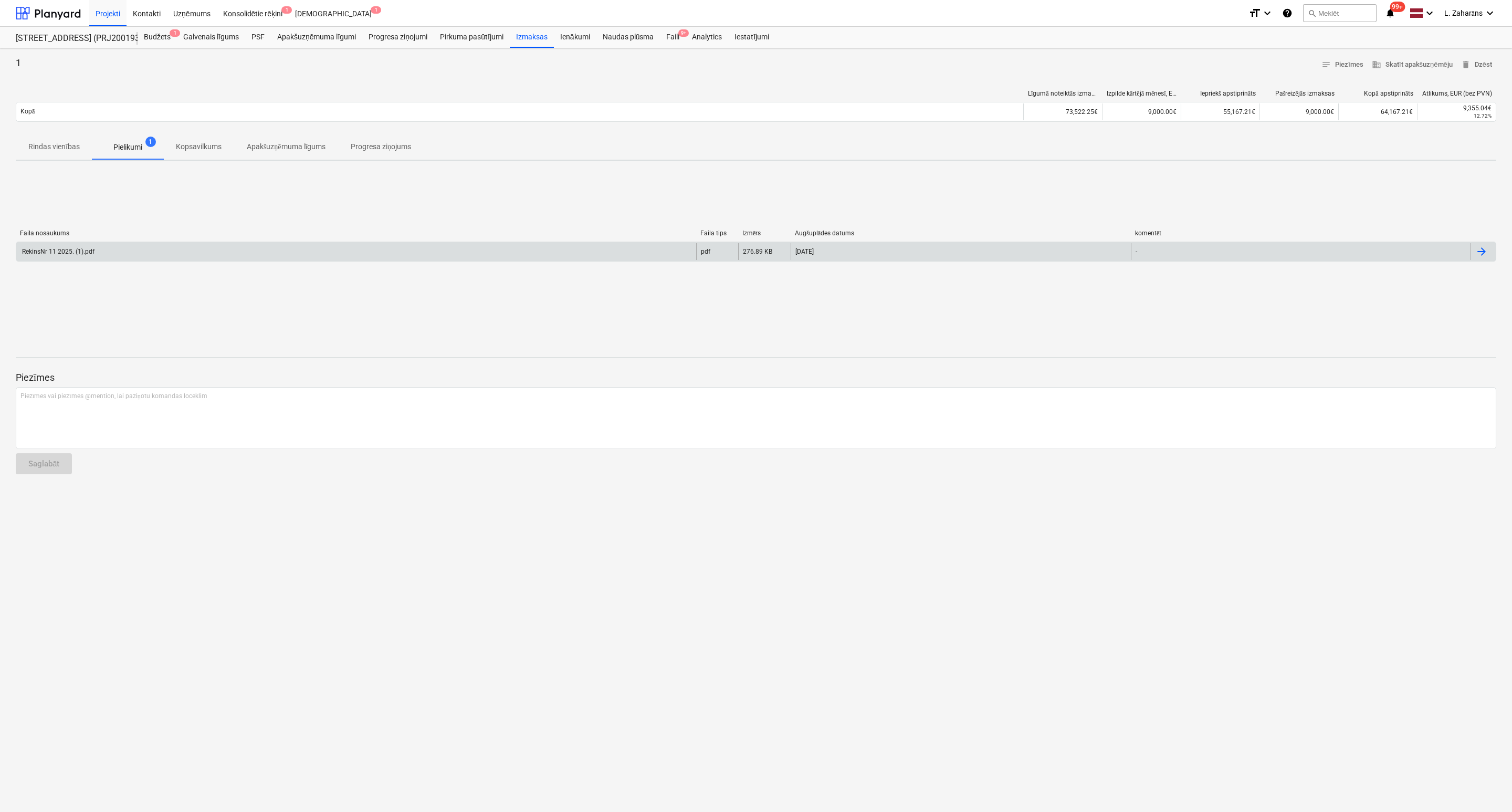
click at [115, 243] on div "RekinsNr 11 2025. (1).pdf" at bounding box center [356, 251] width 680 height 16
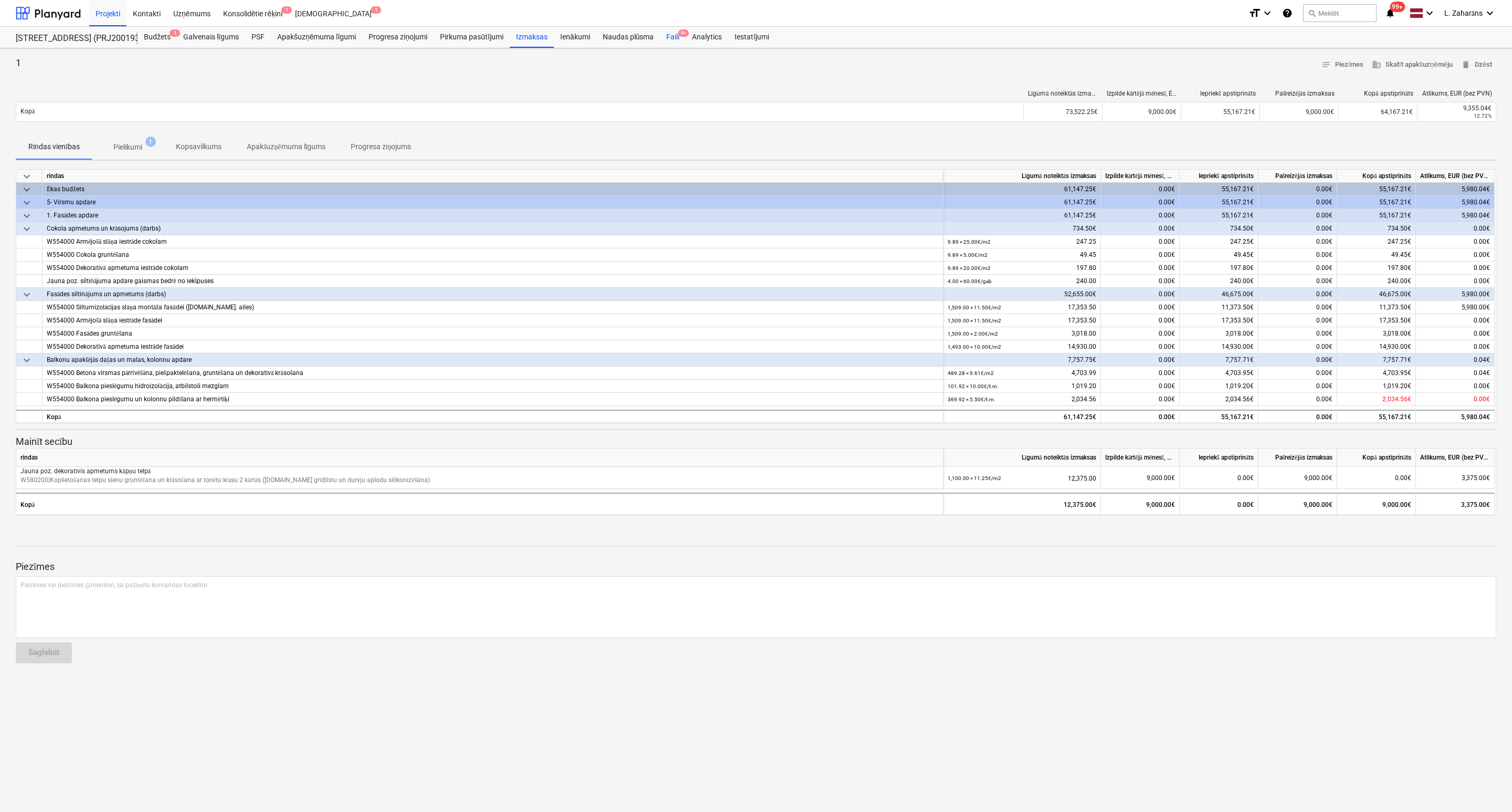
click at [677, 33] on div "Faili 9+" at bounding box center [673, 37] width 26 height 21
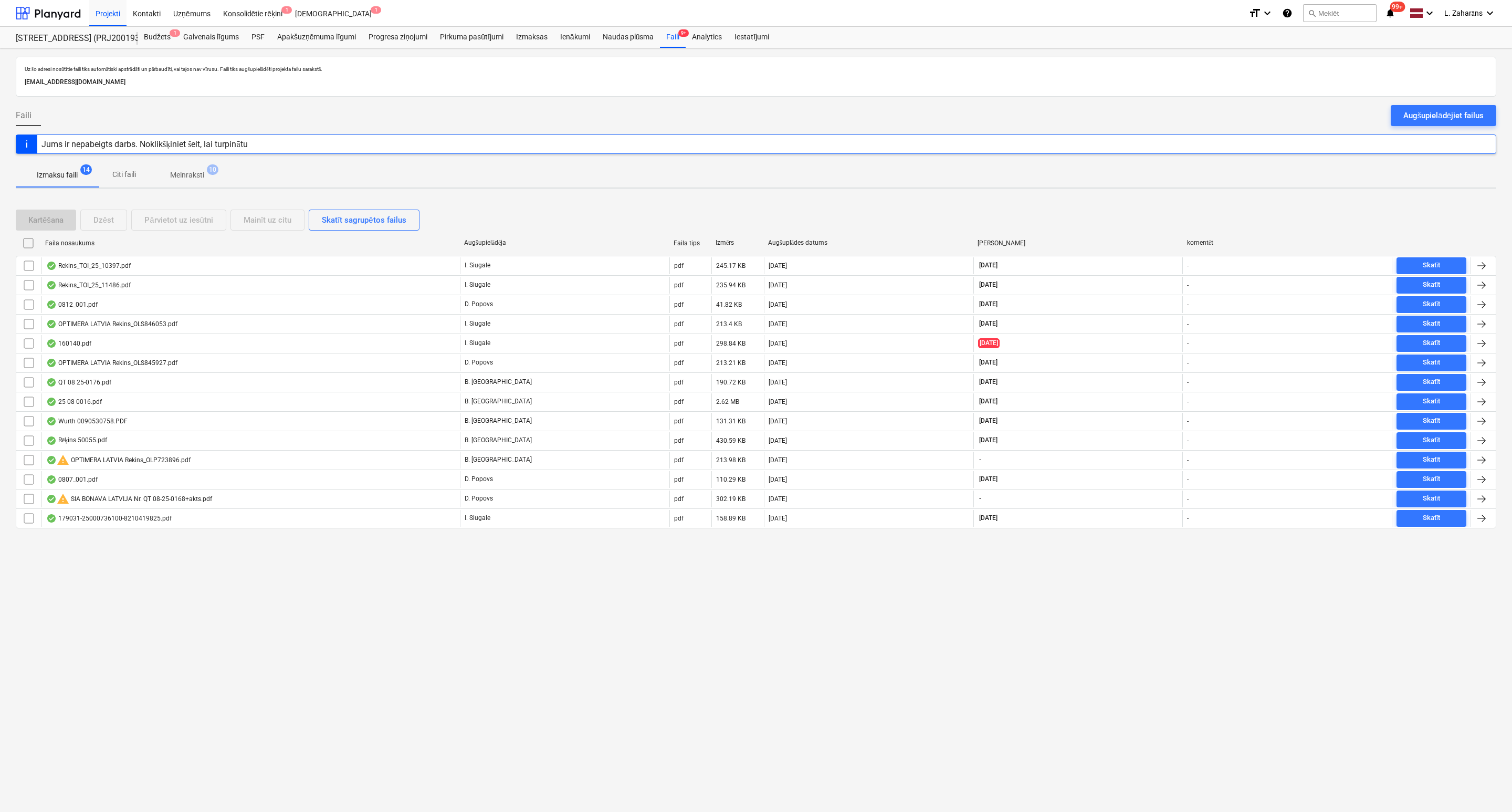
click at [181, 183] on span "Melnraksti 10" at bounding box center [187, 174] width 76 height 19
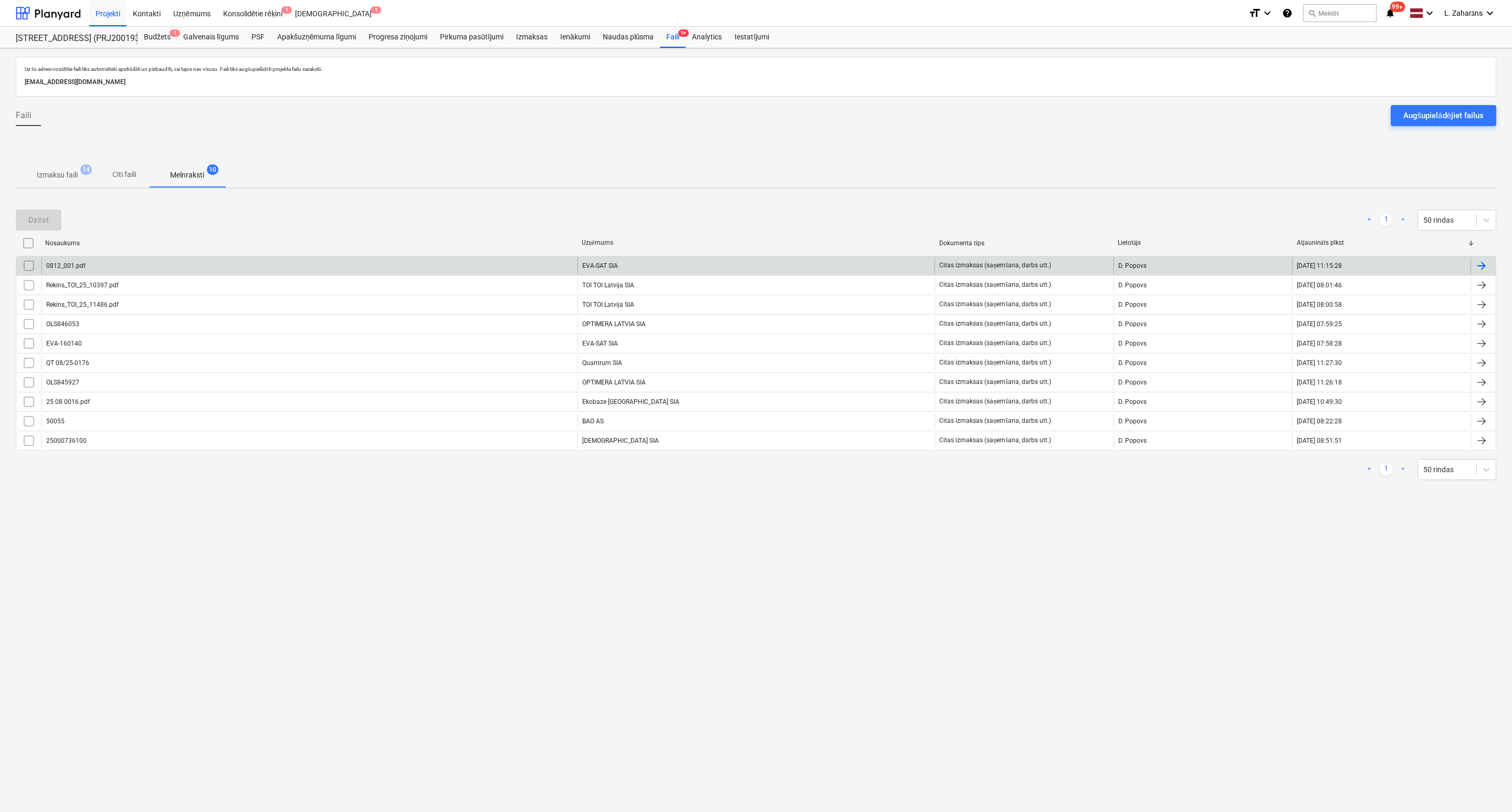
click at [207, 262] on div "0812_001.pdf" at bounding box center [309, 265] width 536 height 16
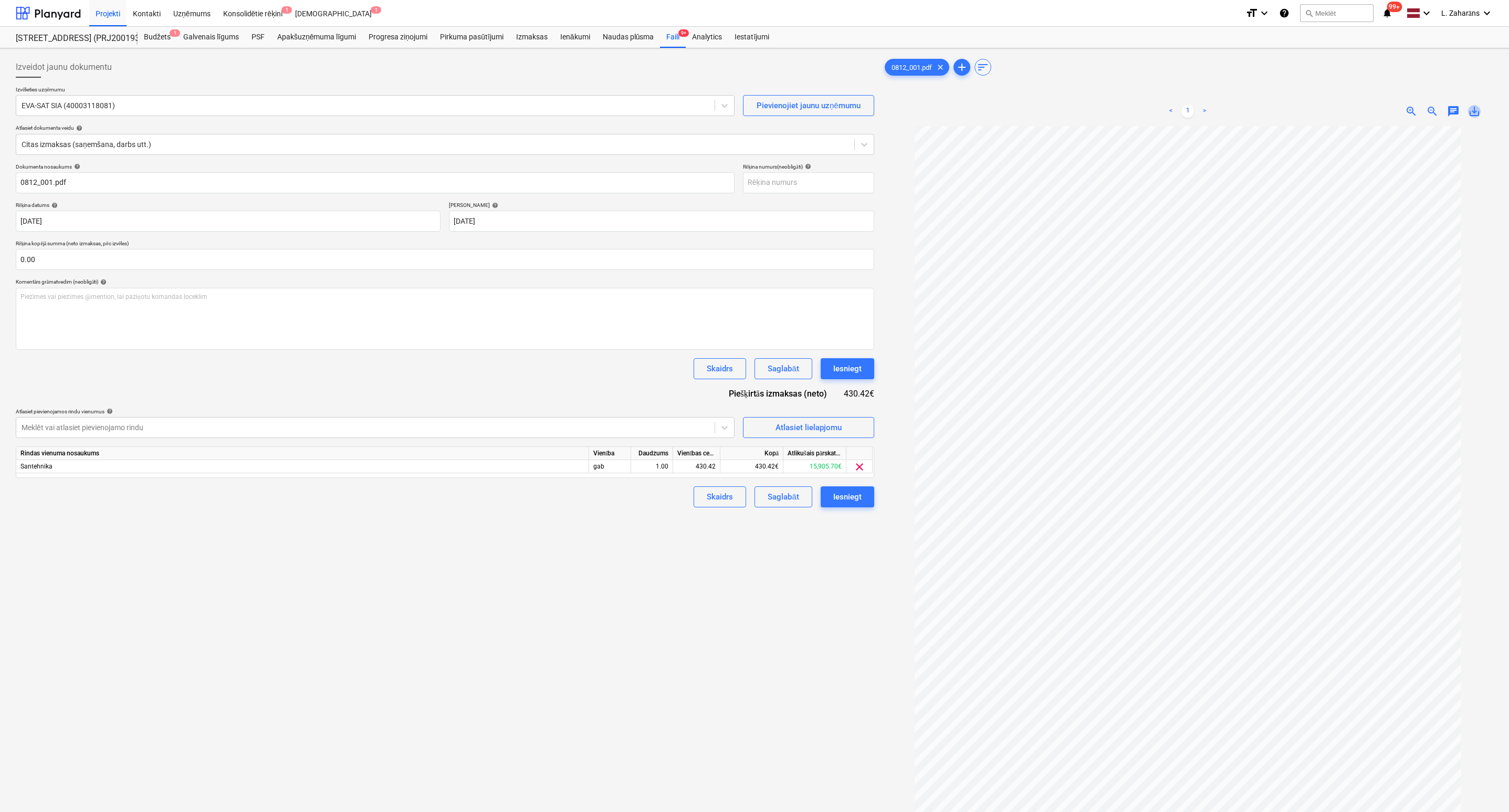
click at [1475, 113] on span "save_alt" at bounding box center [1475, 111] width 13 height 13
click at [666, 38] on div "Faili 9+" at bounding box center [673, 37] width 26 height 21
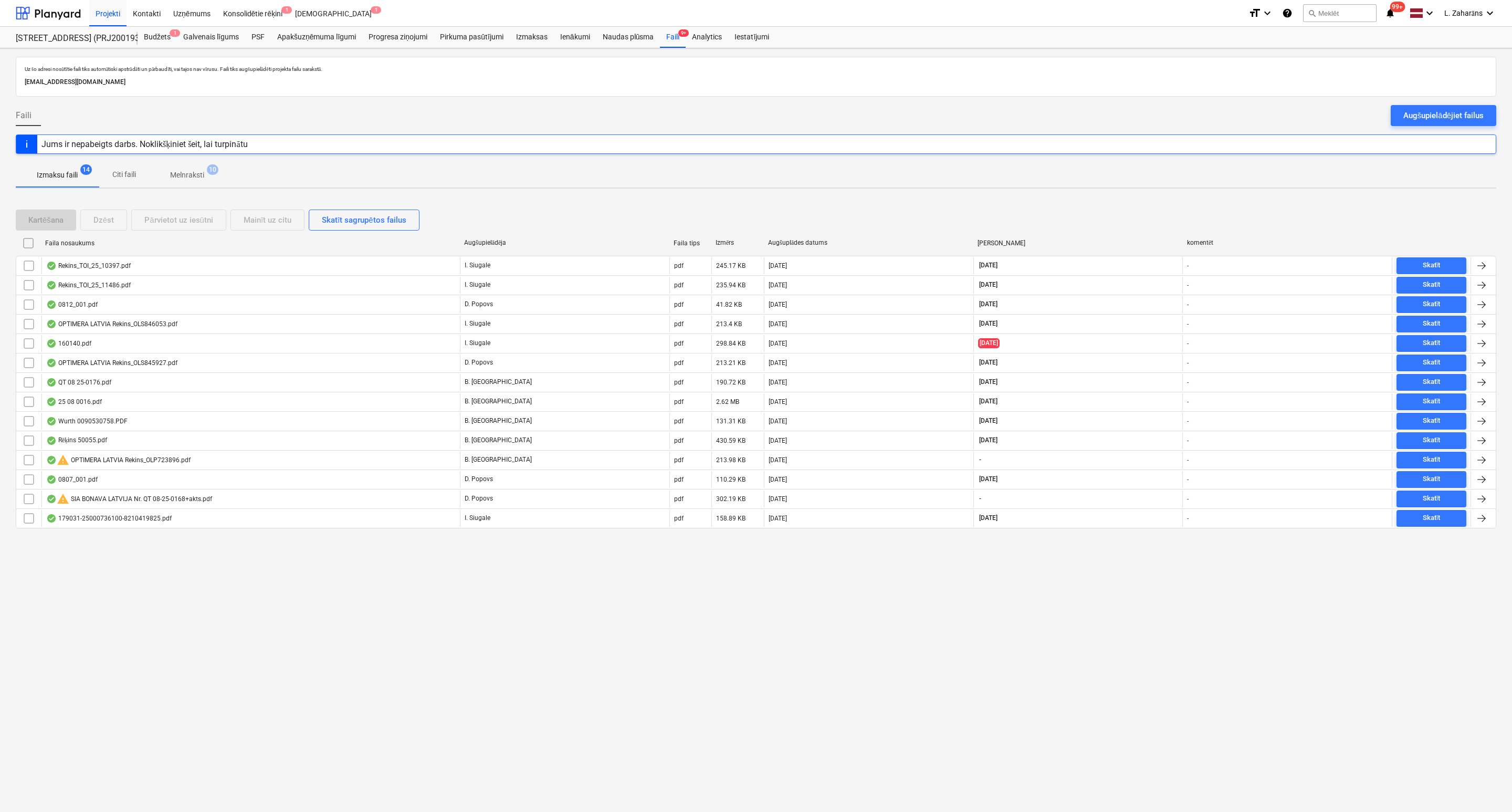
drag, startPoint x: 183, startPoint y: 175, endPoint x: 175, endPoint y: 175, distance: 8.0
click at [175, 175] on p "Melnraksti" at bounding box center [187, 175] width 34 height 11
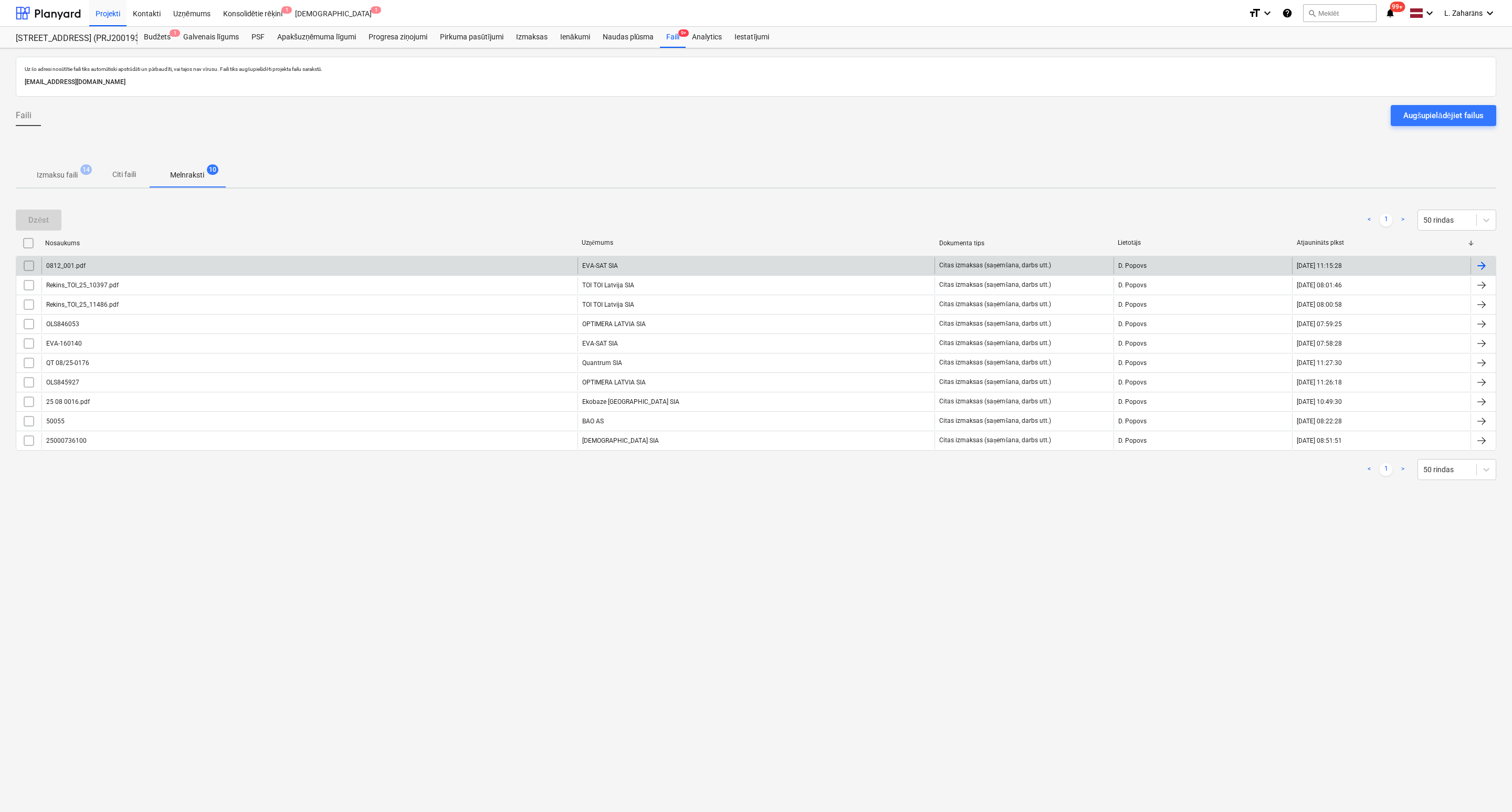
click at [28, 268] on input "checkbox" at bounding box center [28, 265] width 16 height 16
click at [38, 221] on div "Dzēst" at bounding box center [38, 220] width 20 height 13
click at [66, 533] on div "Uz šo adresi nosūtītie faili tiks automātiski apstrādāti un pārbaudīti, vai taj…" at bounding box center [756, 430] width 1512 height 763
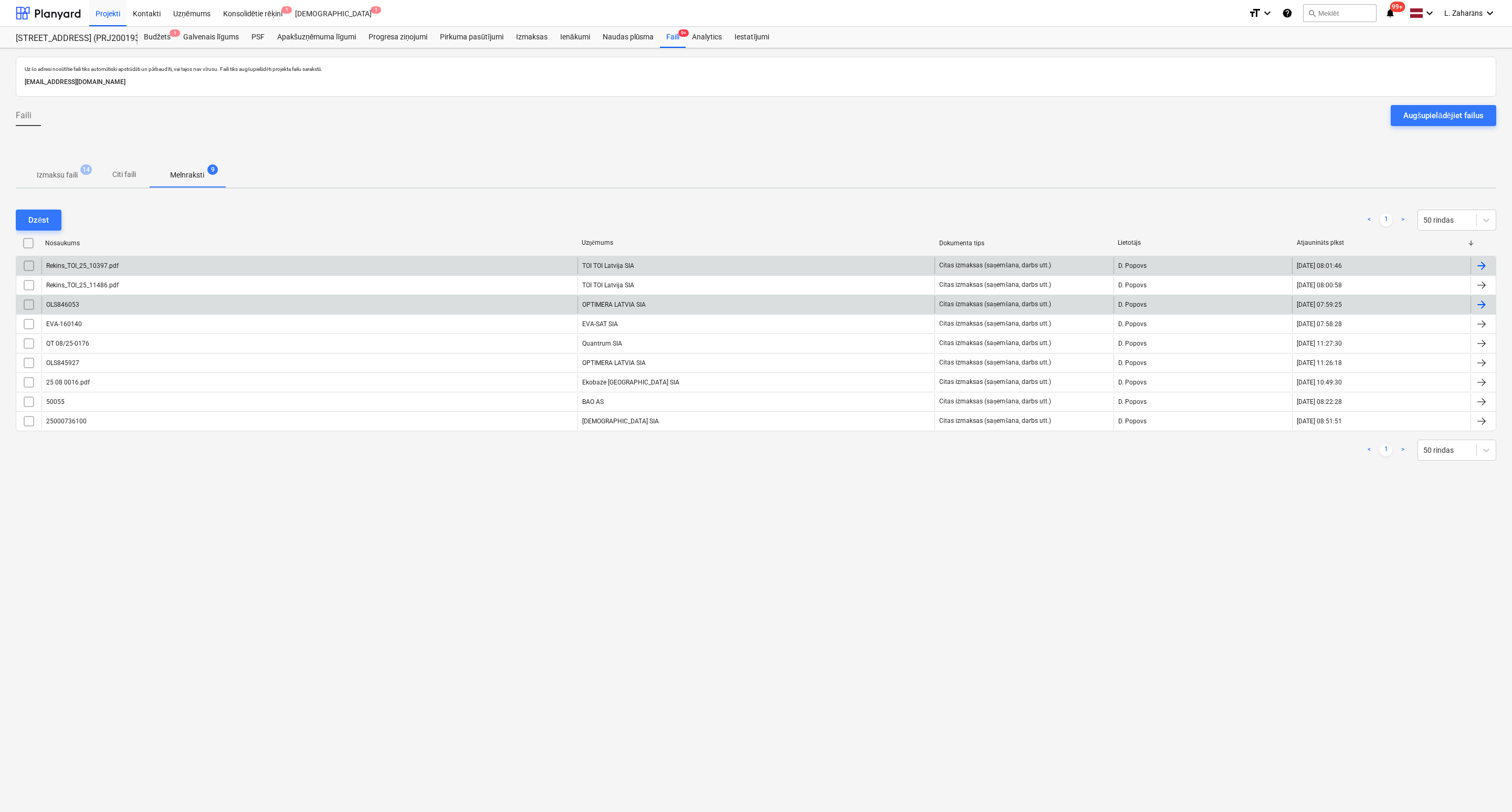
click at [301, 303] on div "OLS846053" at bounding box center [309, 304] width 536 height 16
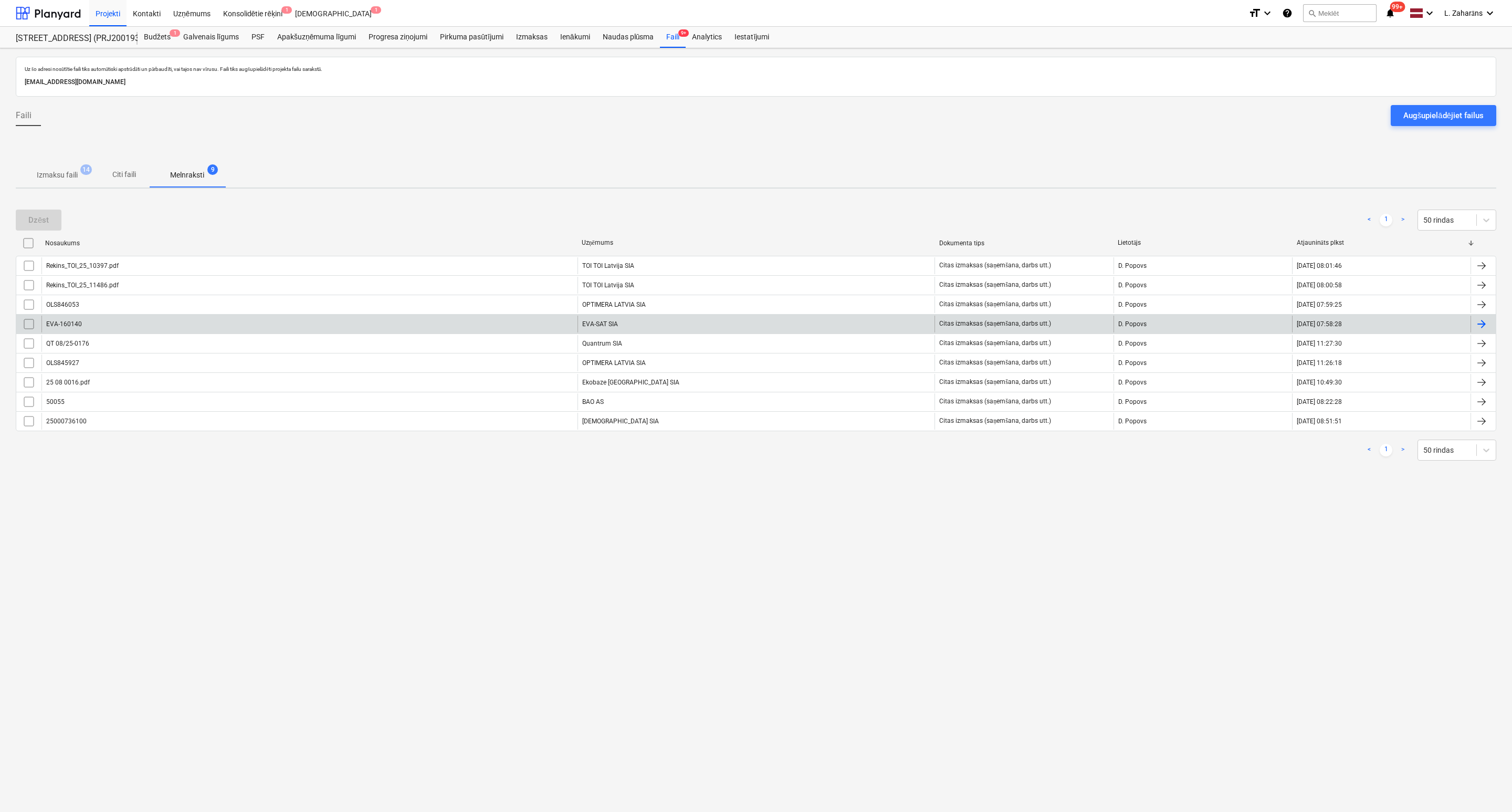
click at [257, 326] on div "EVA-160140" at bounding box center [309, 323] width 536 height 16
